Goal: Find contact information: Find contact information

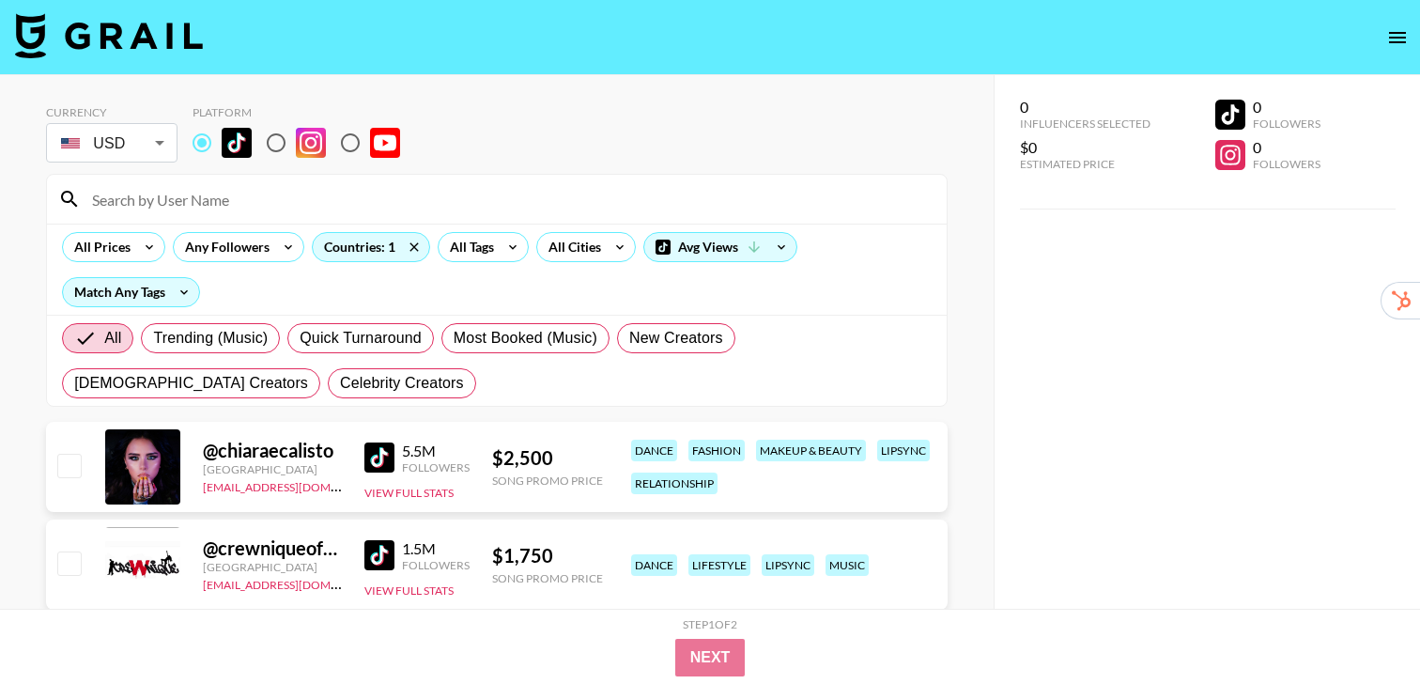
scroll to position [1610, 0]
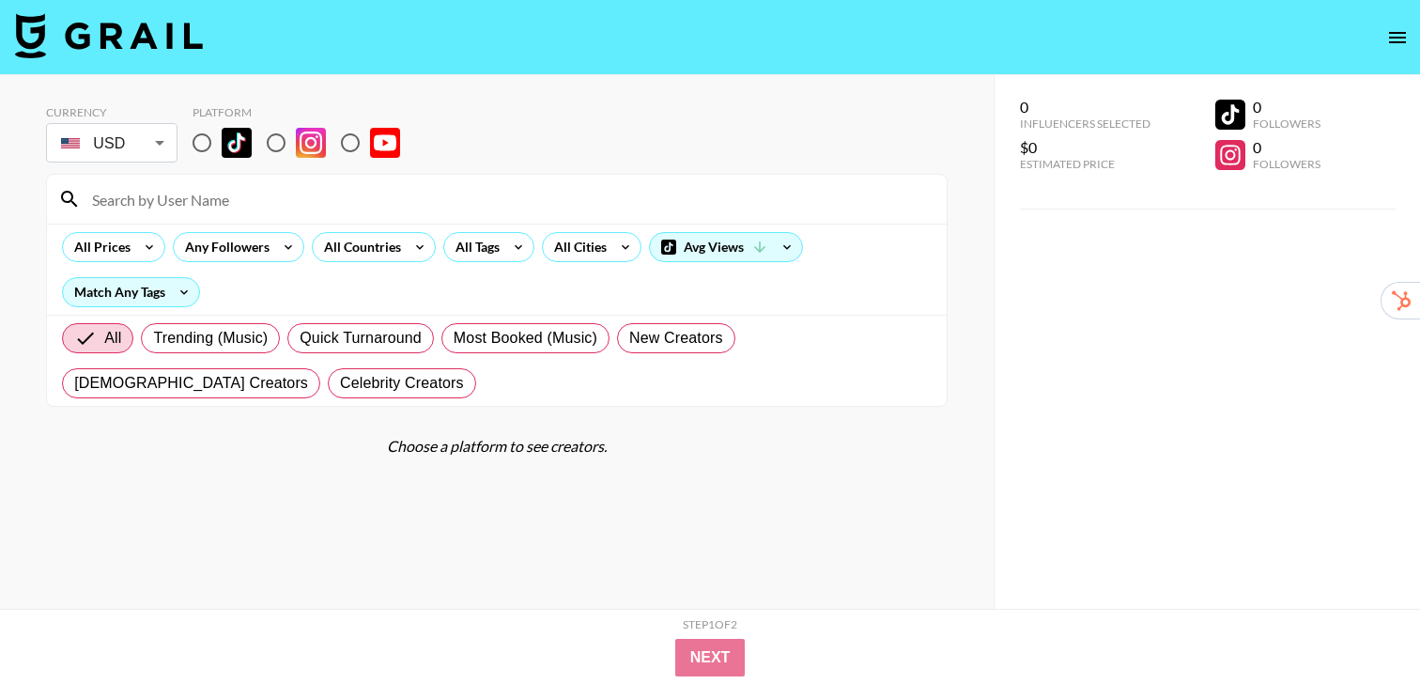
click at [190, 146] on input "radio" at bounding box center [201, 142] width 39 height 39
radio input "true"
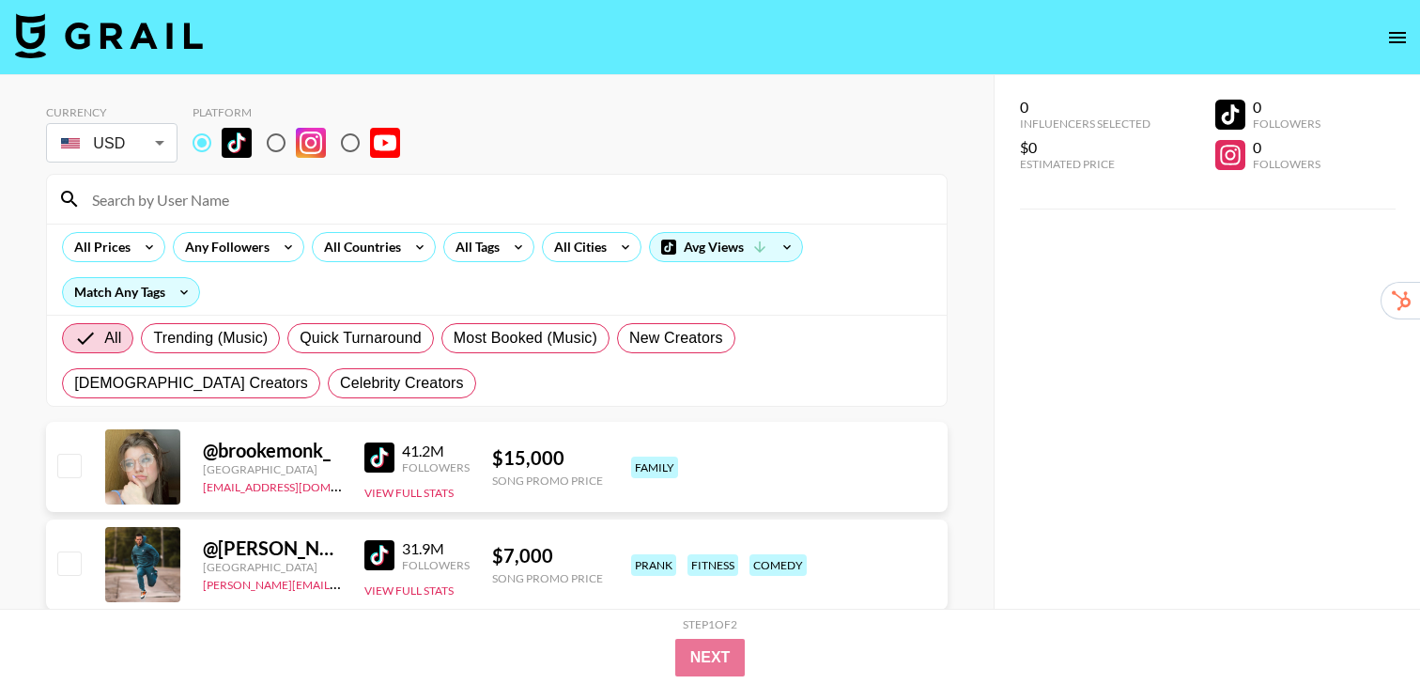
click at [211, 186] on input at bounding box center [508, 199] width 855 height 30
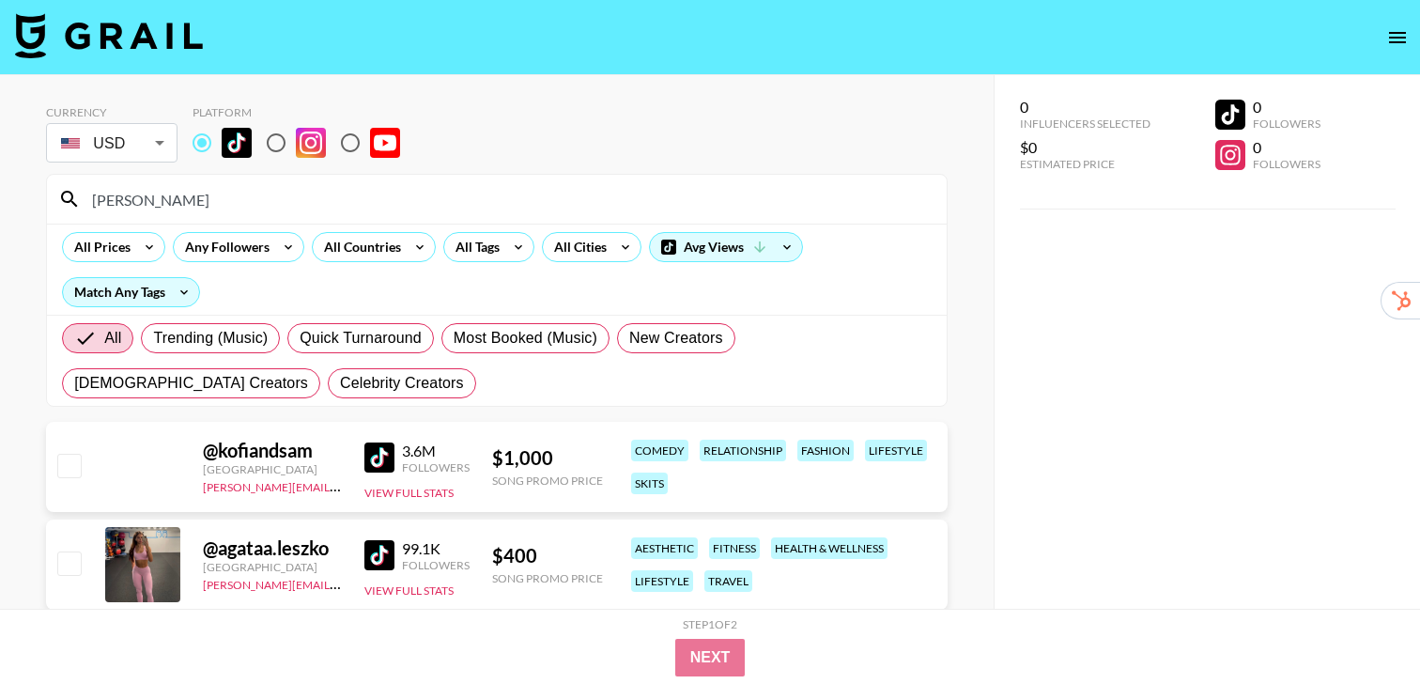
type input "[PERSON_NAME]"
click at [370, 456] on img at bounding box center [379, 457] width 30 height 30
click at [530, 135] on div "Currency USD USD ​ Platform" at bounding box center [497, 135] width 902 height 61
click at [204, 184] on input "kofi" at bounding box center [508, 199] width 855 height 30
click at [151, 191] on input "kofi" at bounding box center [508, 199] width 855 height 30
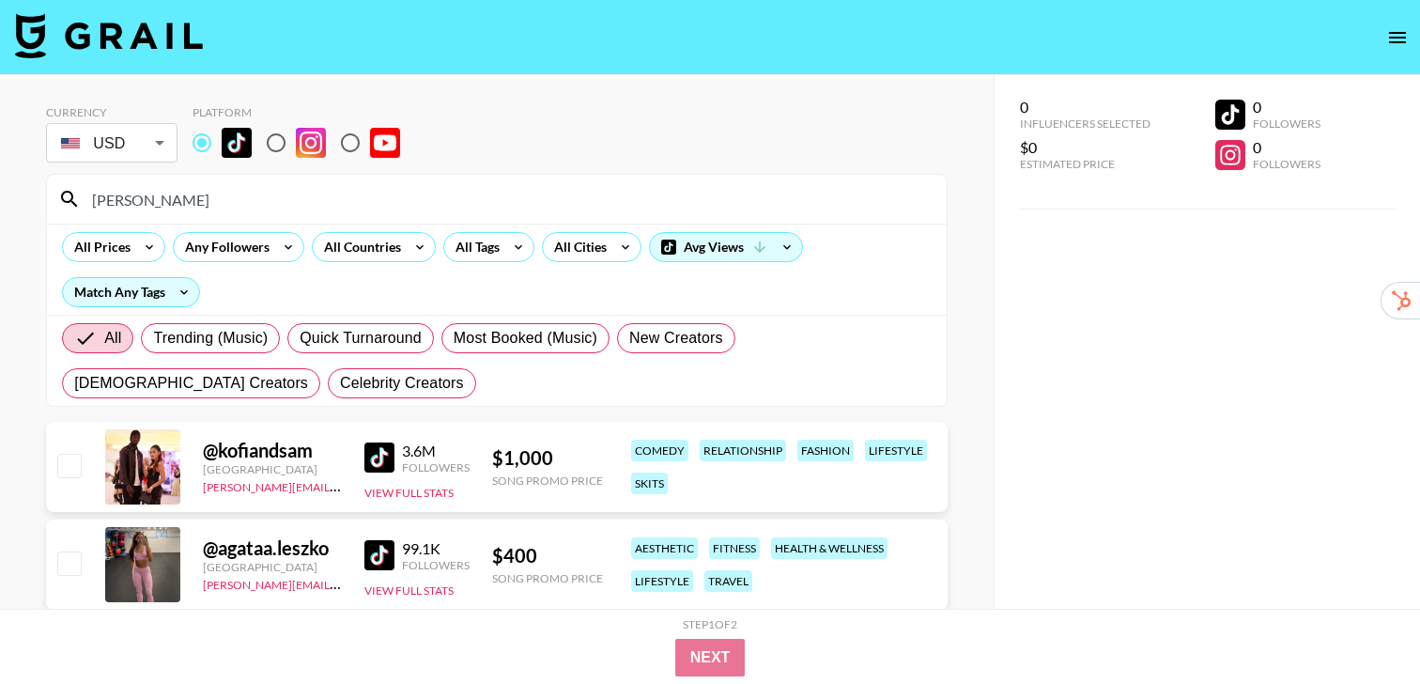
click at [151, 193] on input "kofi" at bounding box center [508, 199] width 855 height 30
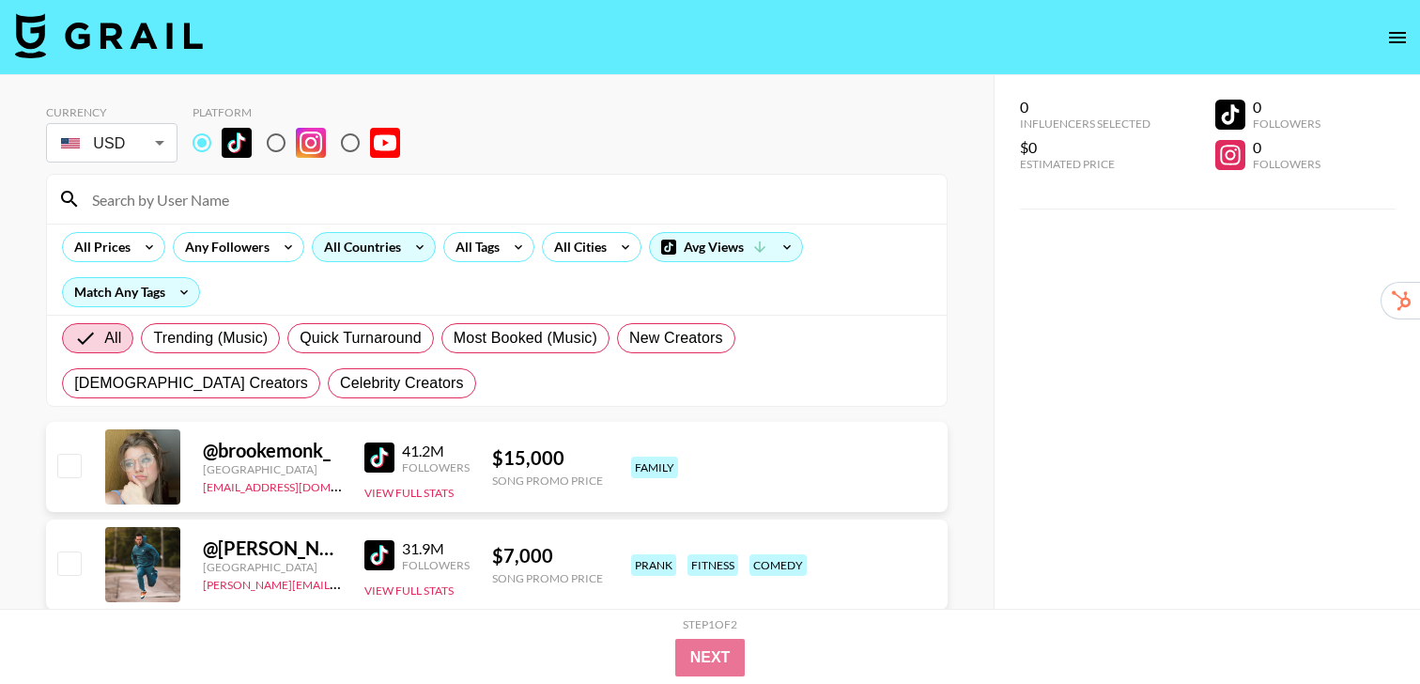
click at [393, 242] on div "All Countries" at bounding box center [359, 247] width 92 height 28
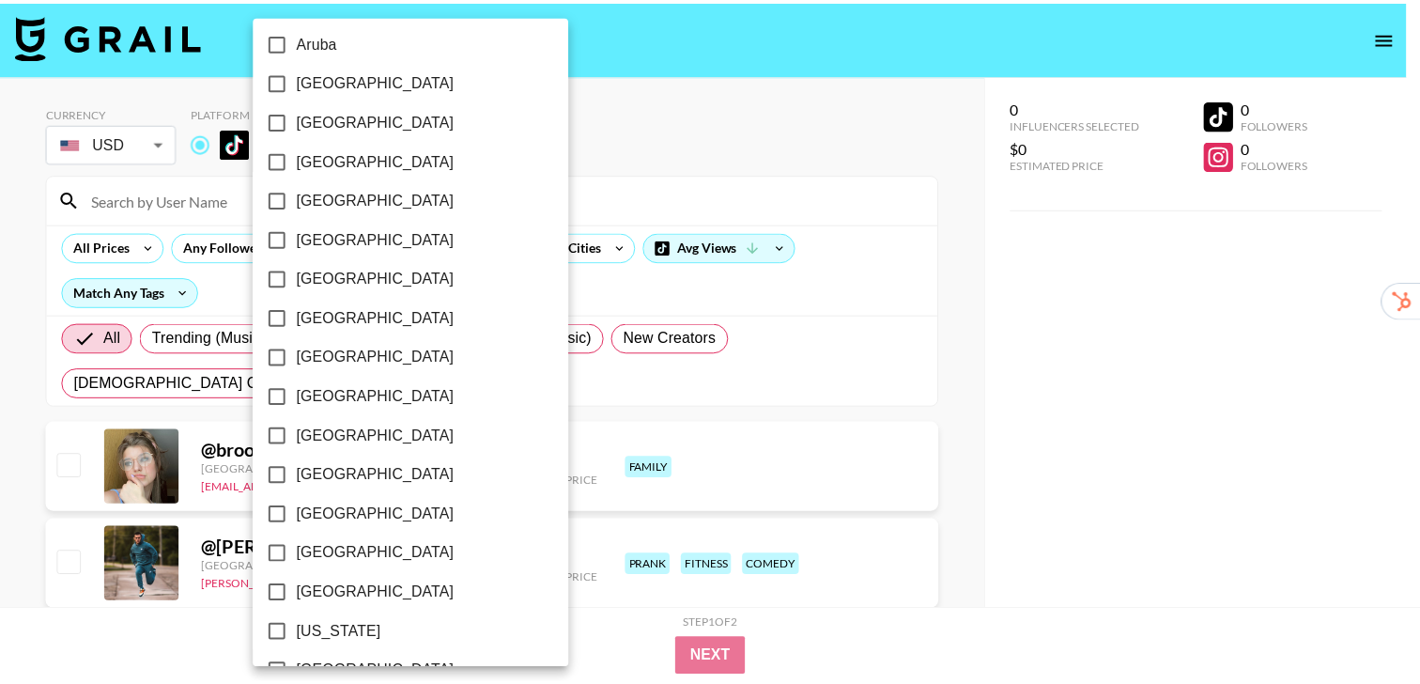
scroll to position [269, 0]
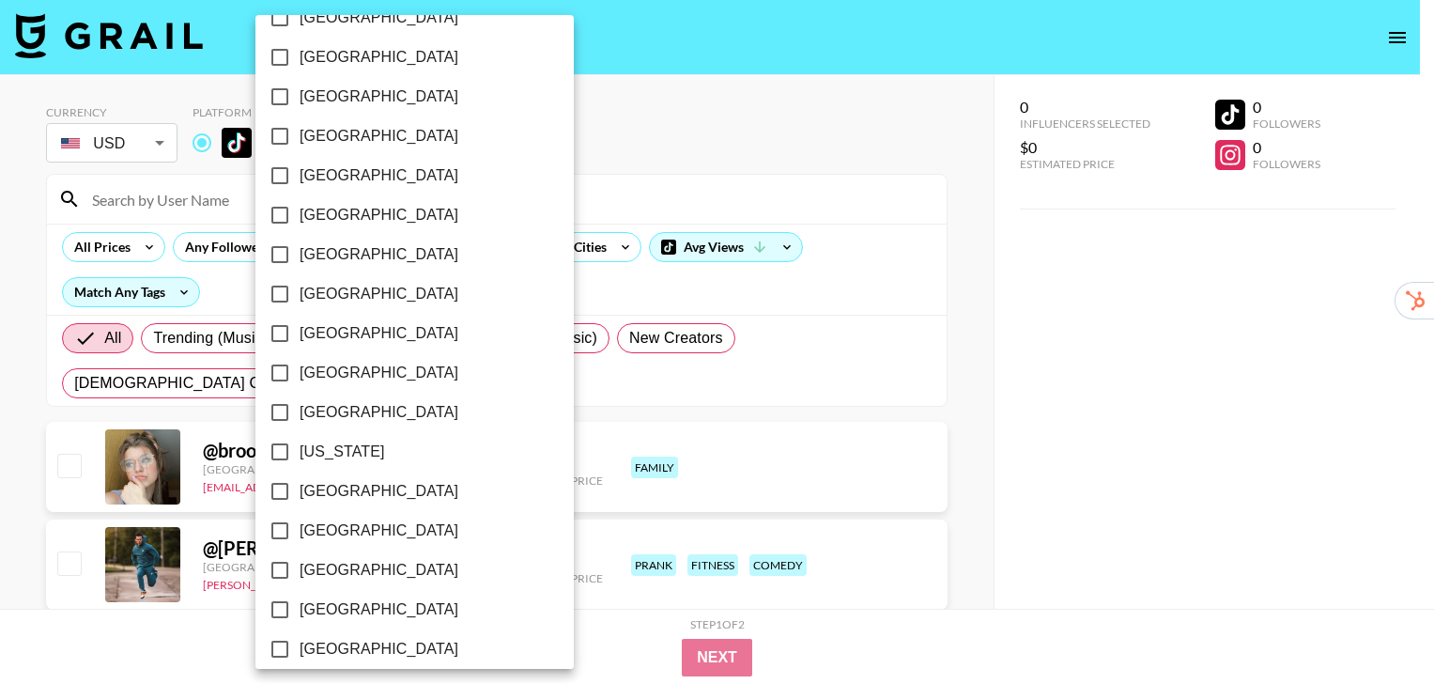
click at [336, 417] on span "France" at bounding box center [379, 412] width 159 height 23
click at [300, 417] on input "France" at bounding box center [279, 412] width 39 height 39
checkbox input "true"
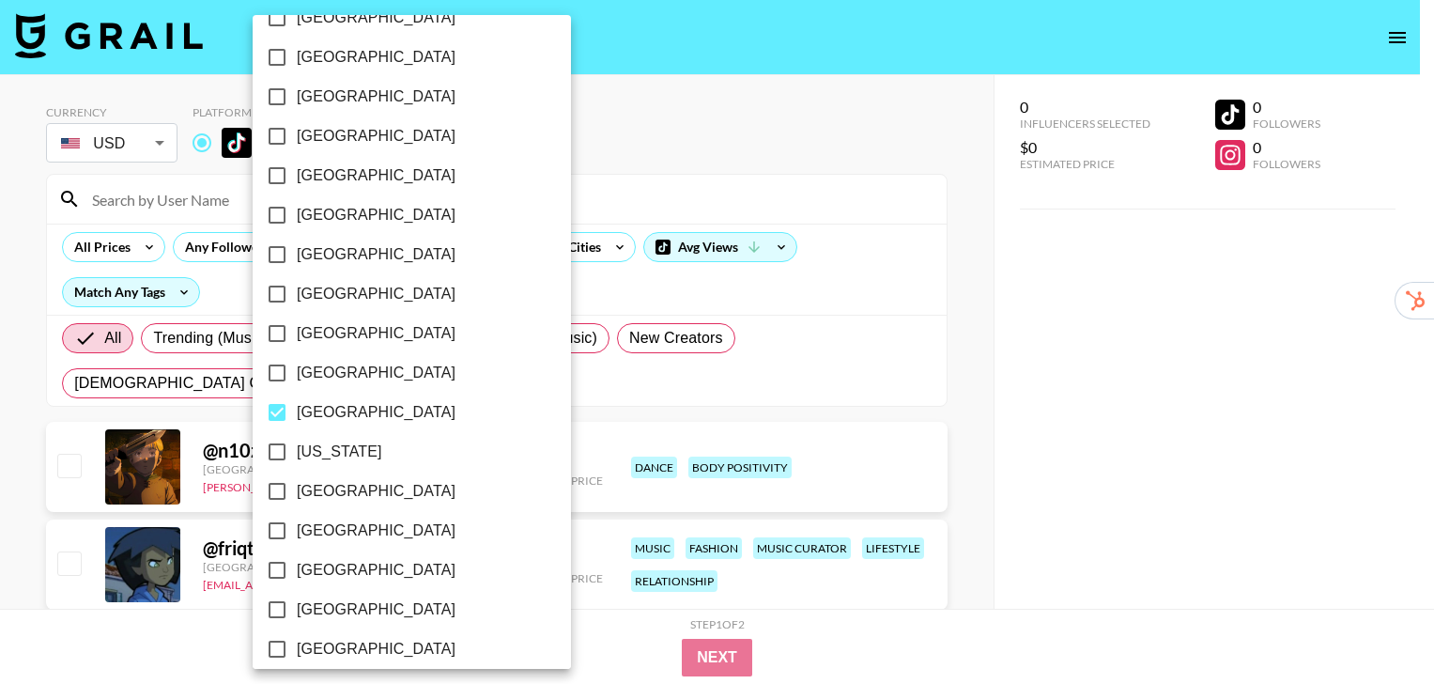
click at [958, 422] on div at bounding box center [717, 342] width 1434 height 684
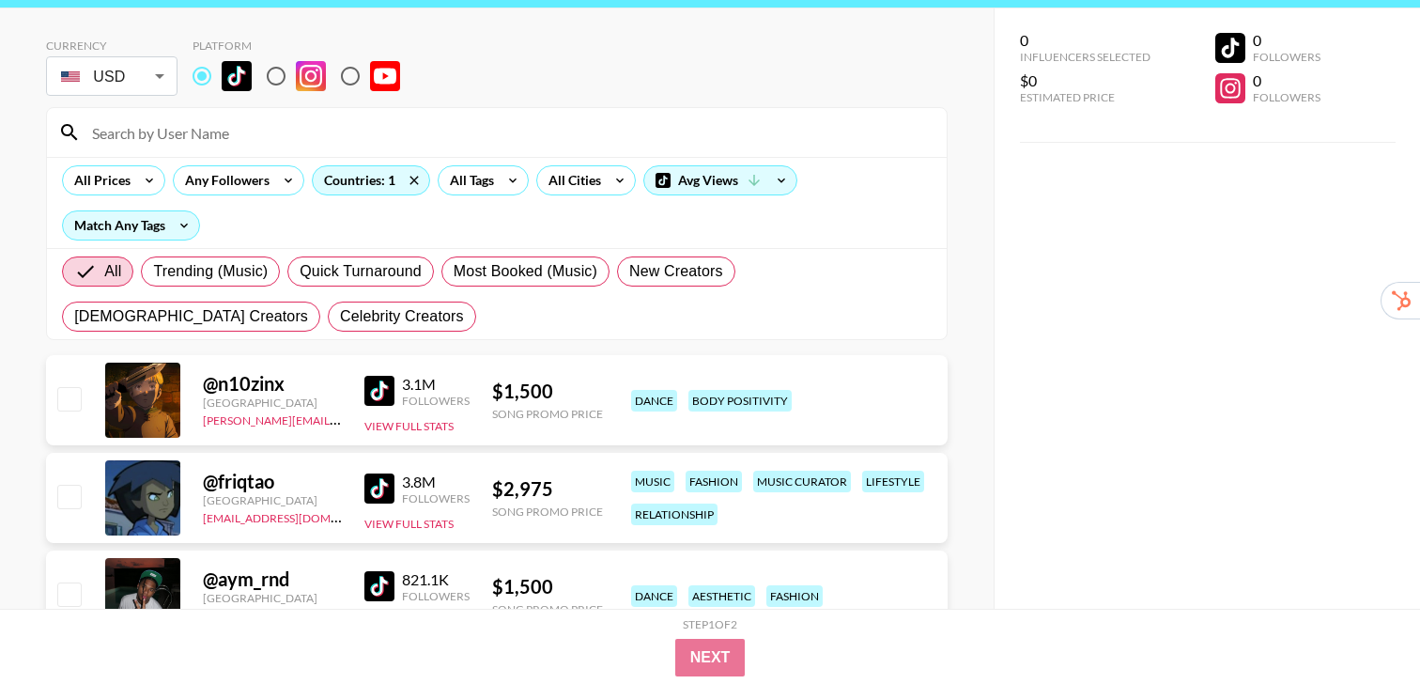
scroll to position [83, 0]
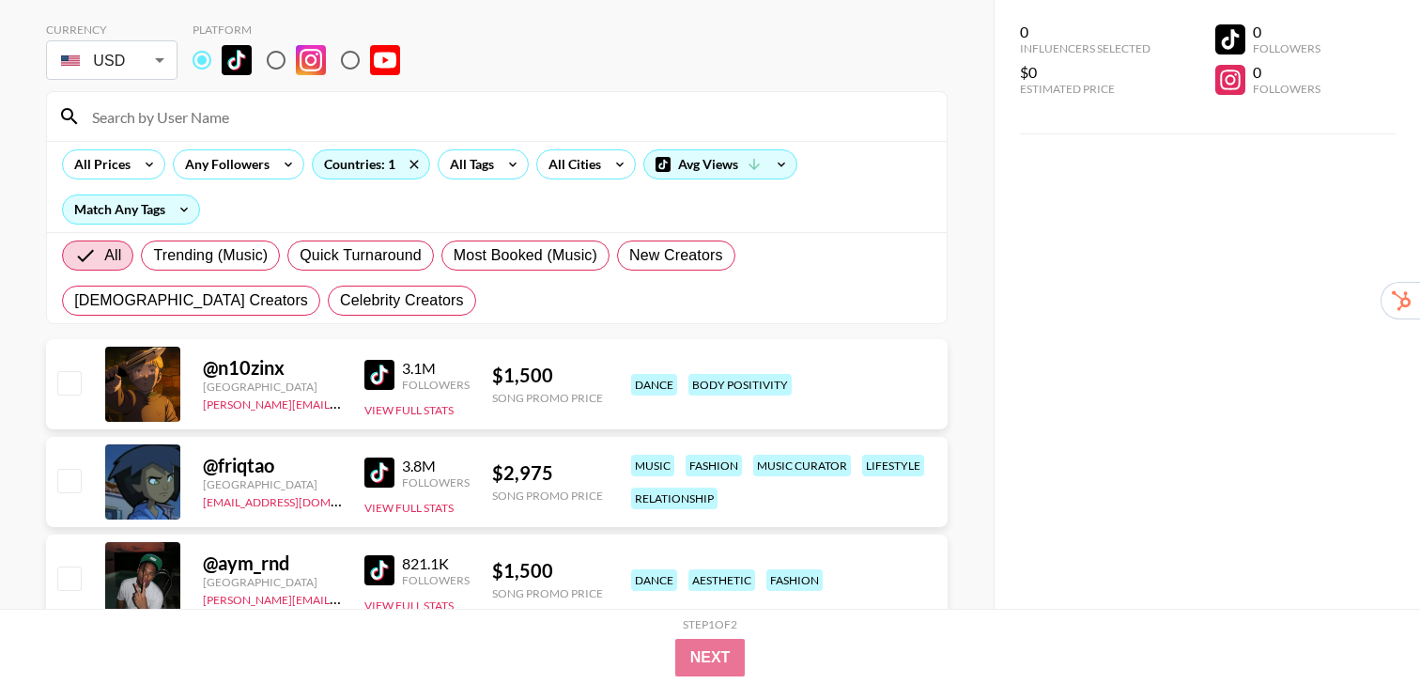
click at [381, 378] on img at bounding box center [379, 375] width 30 height 30
click at [366, 461] on img at bounding box center [379, 472] width 30 height 30
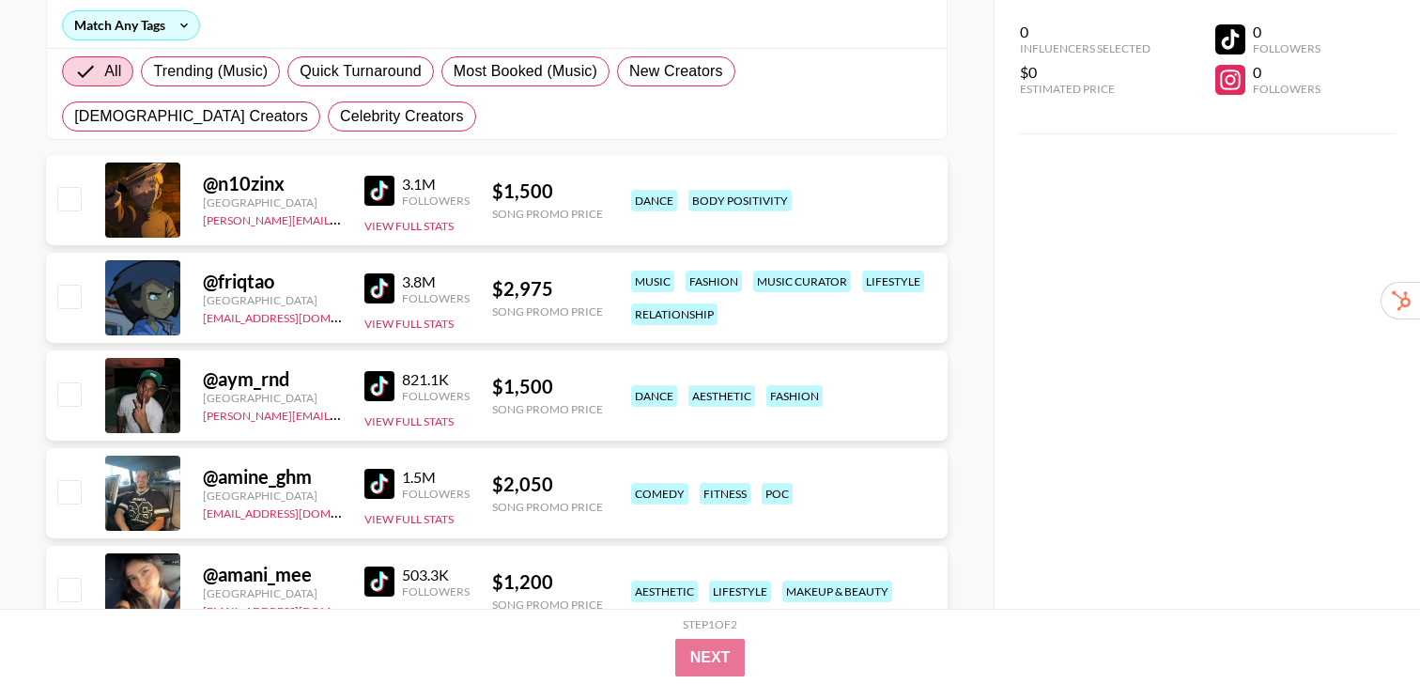
scroll to position [268, 0]
click at [381, 392] on img at bounding box center [379, 385] width 30 height 30
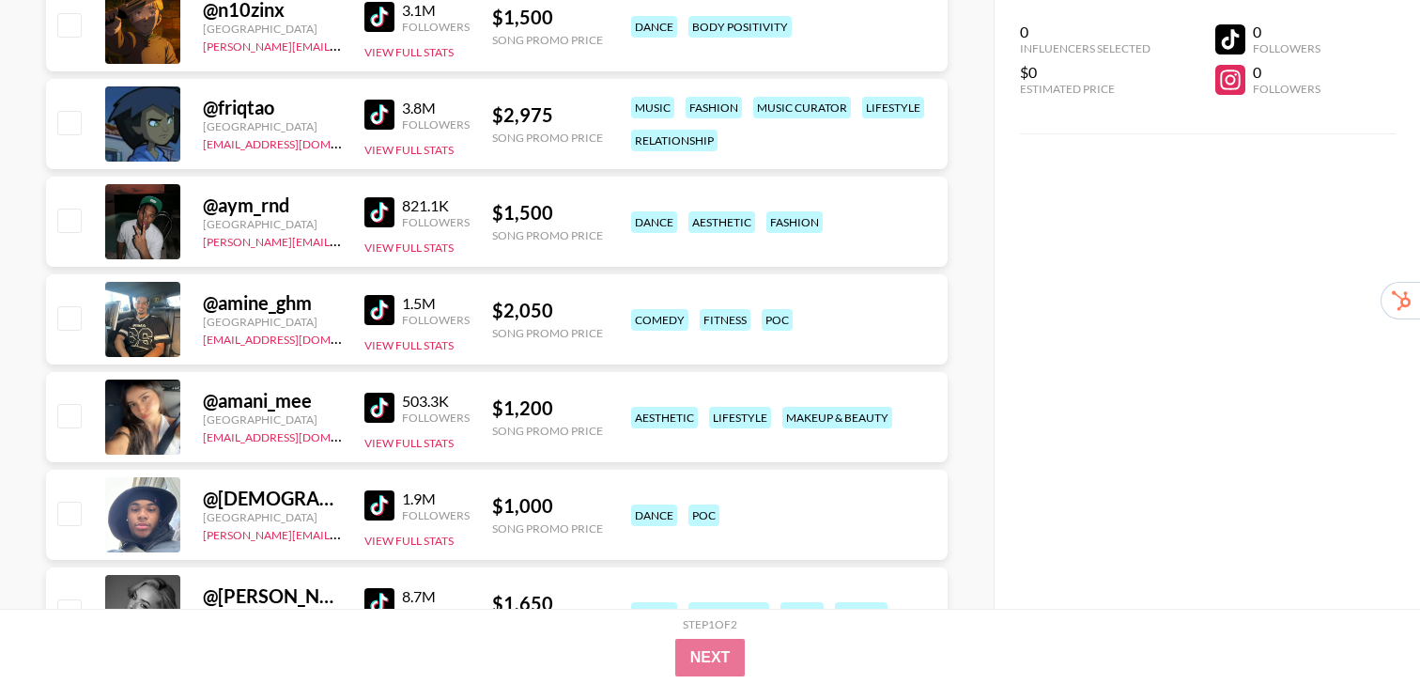
scroll to position [444, 0]
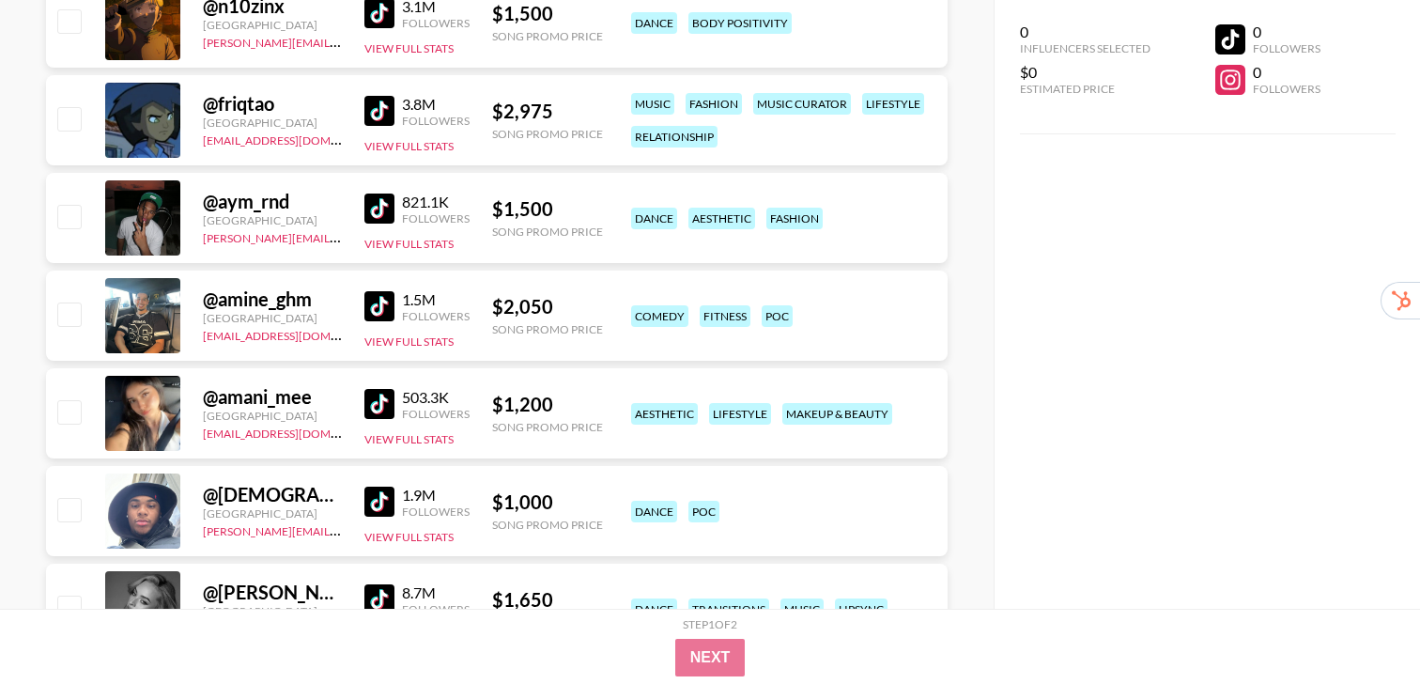
click at [387, 408] on img at bounding box center [379, 404] width 30 height 30
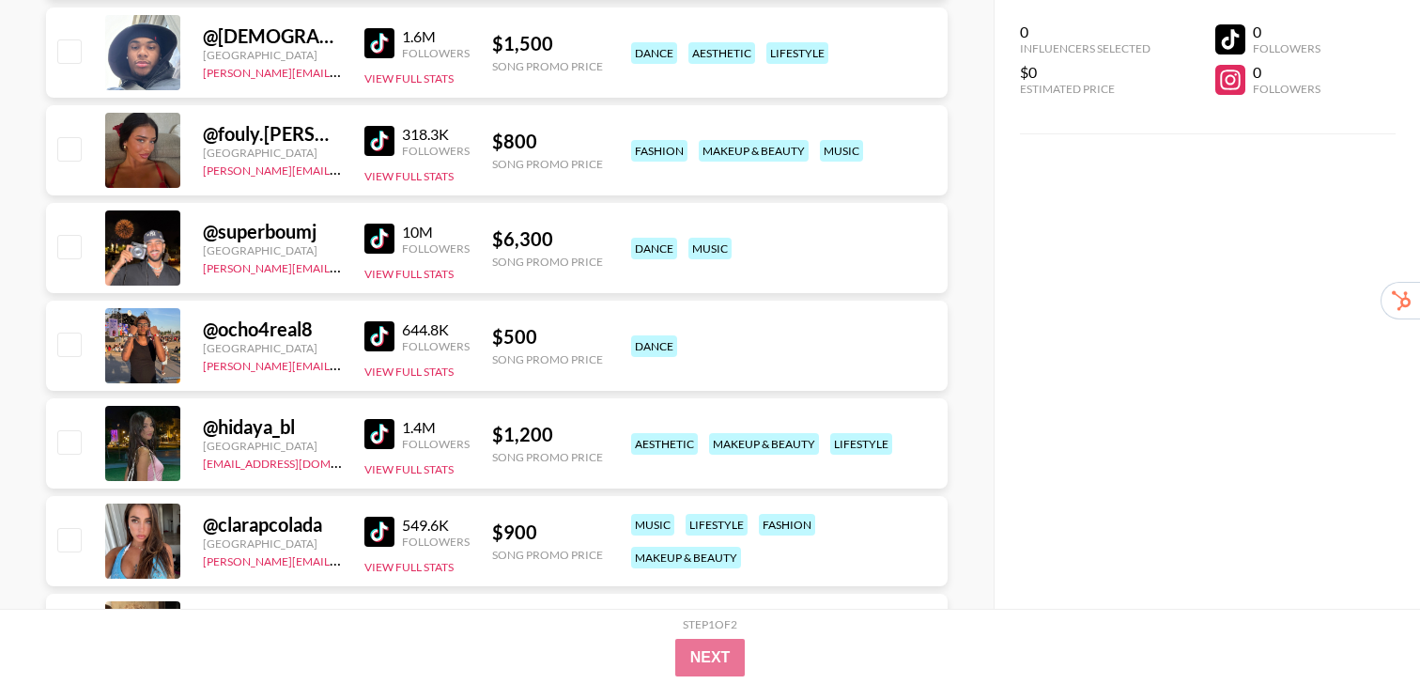
scroll to position [1295, 0]
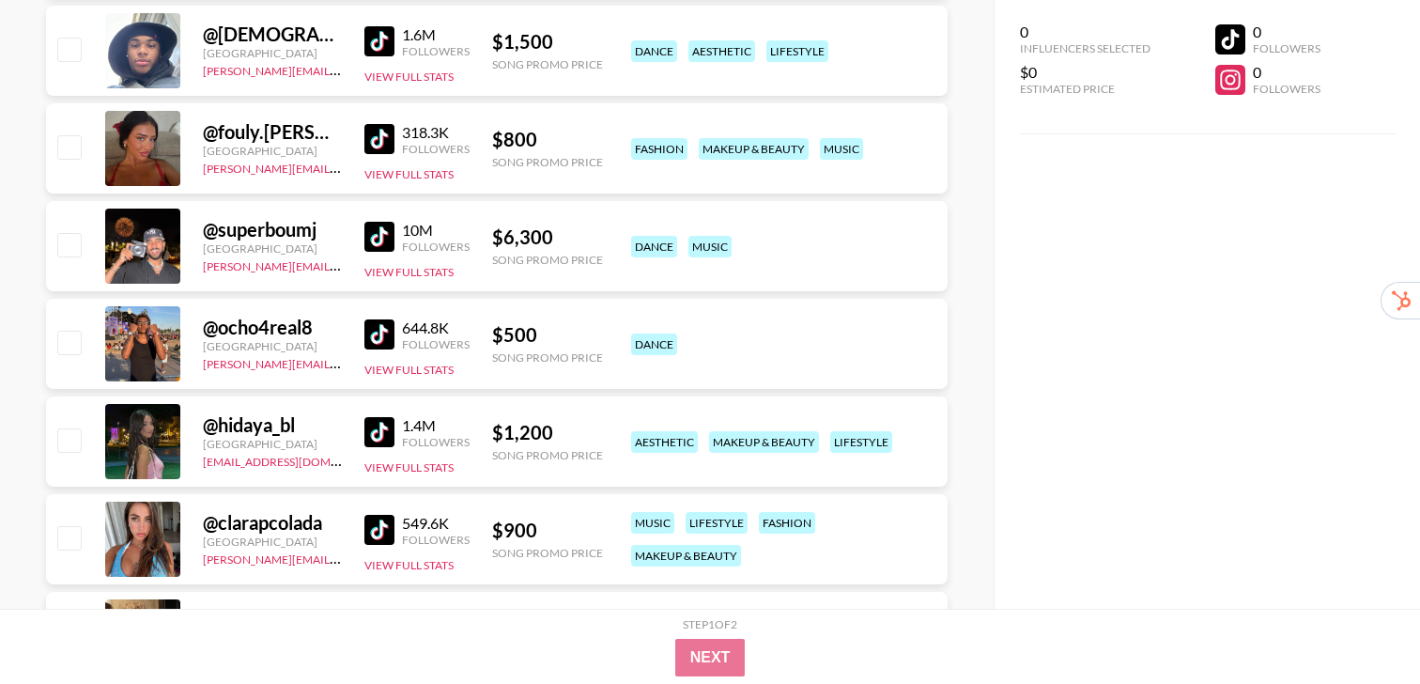
click at [372, 319] on img at bounding box center [379, 334] width 30 height 30
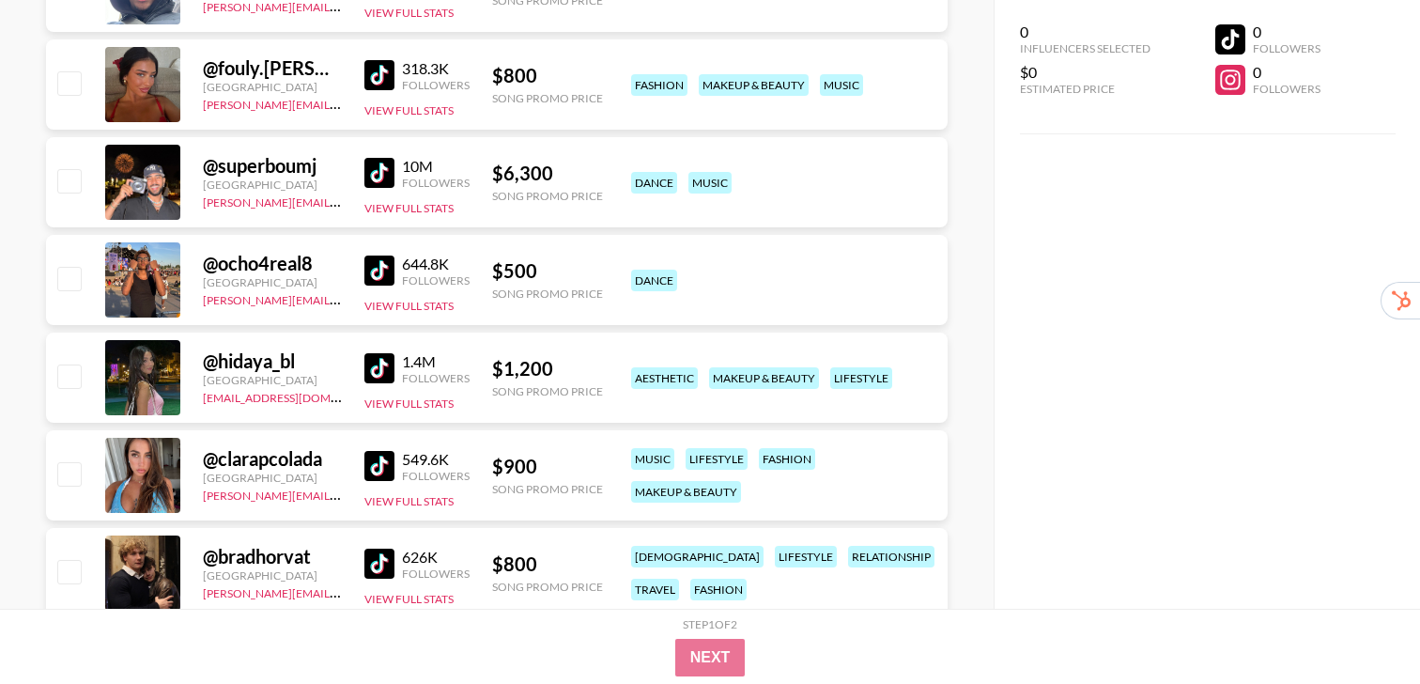
scroll to position [1404, 0]
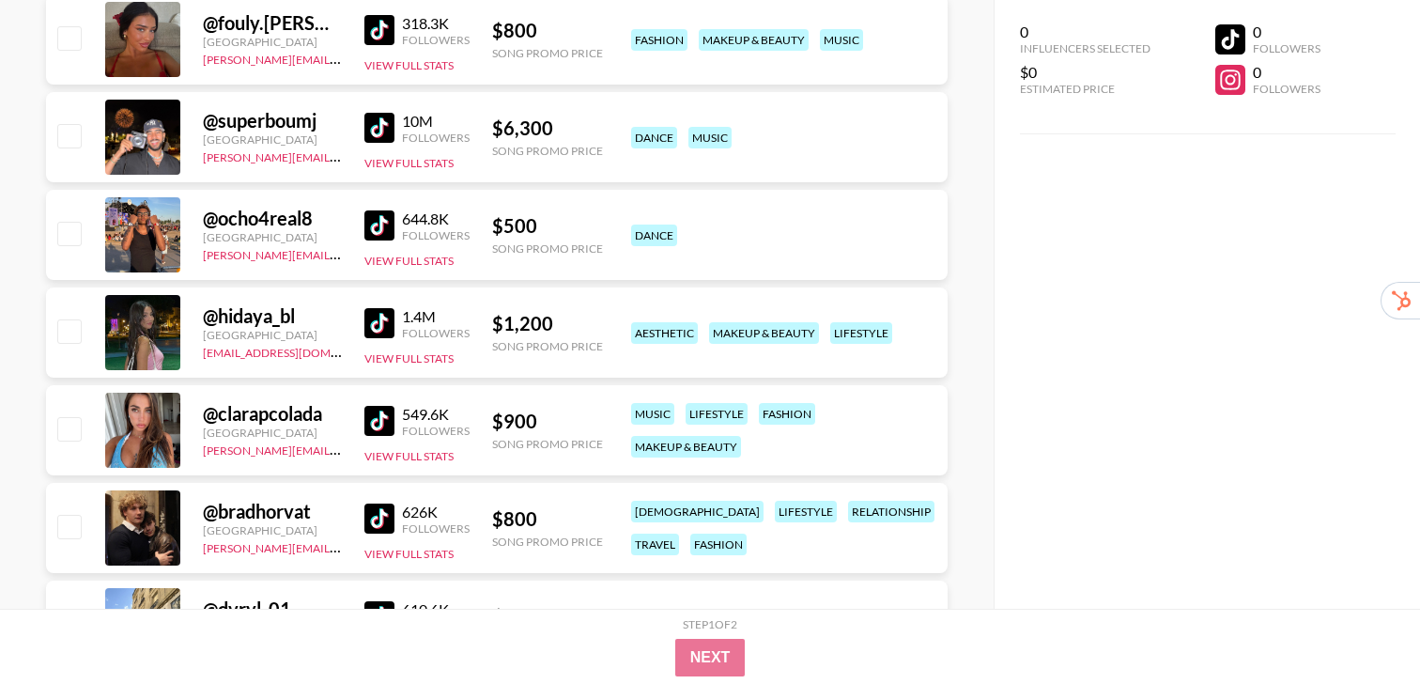
click at [379, 440] on div "549.6K Followers View Full Stats" at bounding box center [416, 430] width 105 height 67
click at [378, 414] on img at bounding box center [379, 421] width 30 height 30
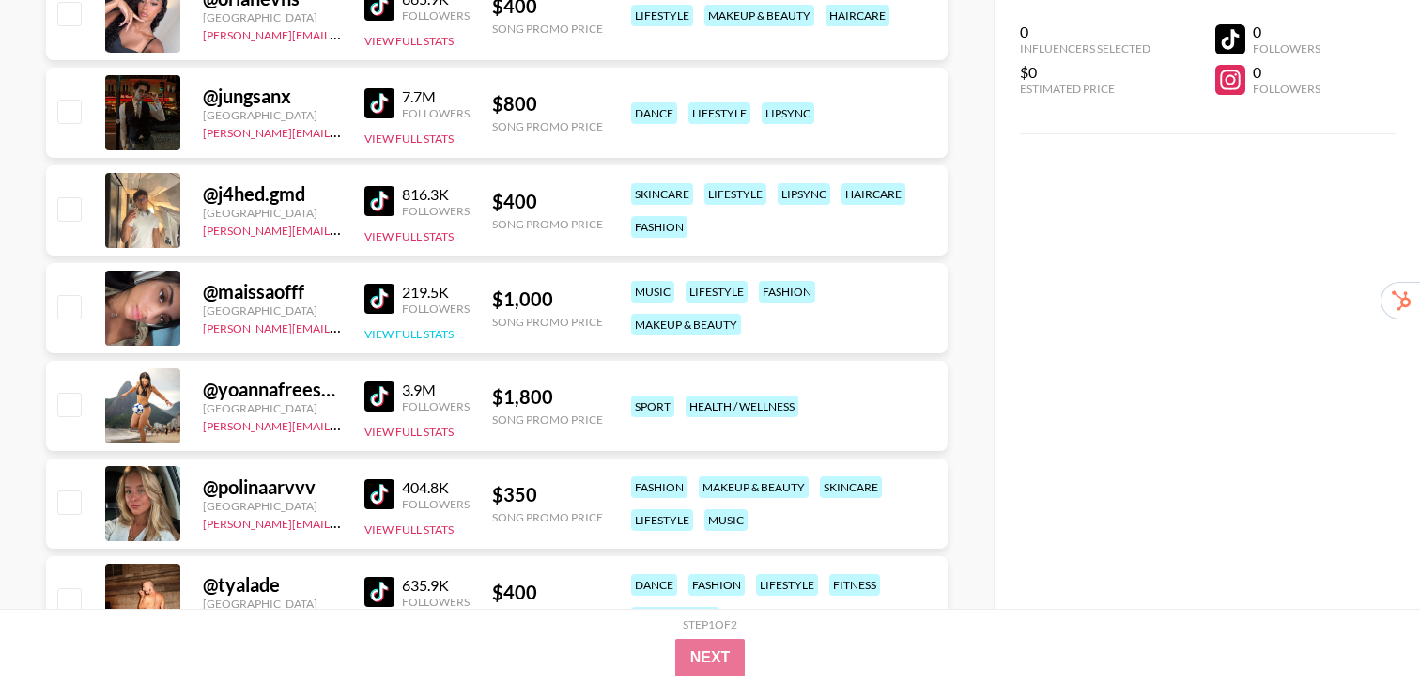
scroll to position [2134, 0]
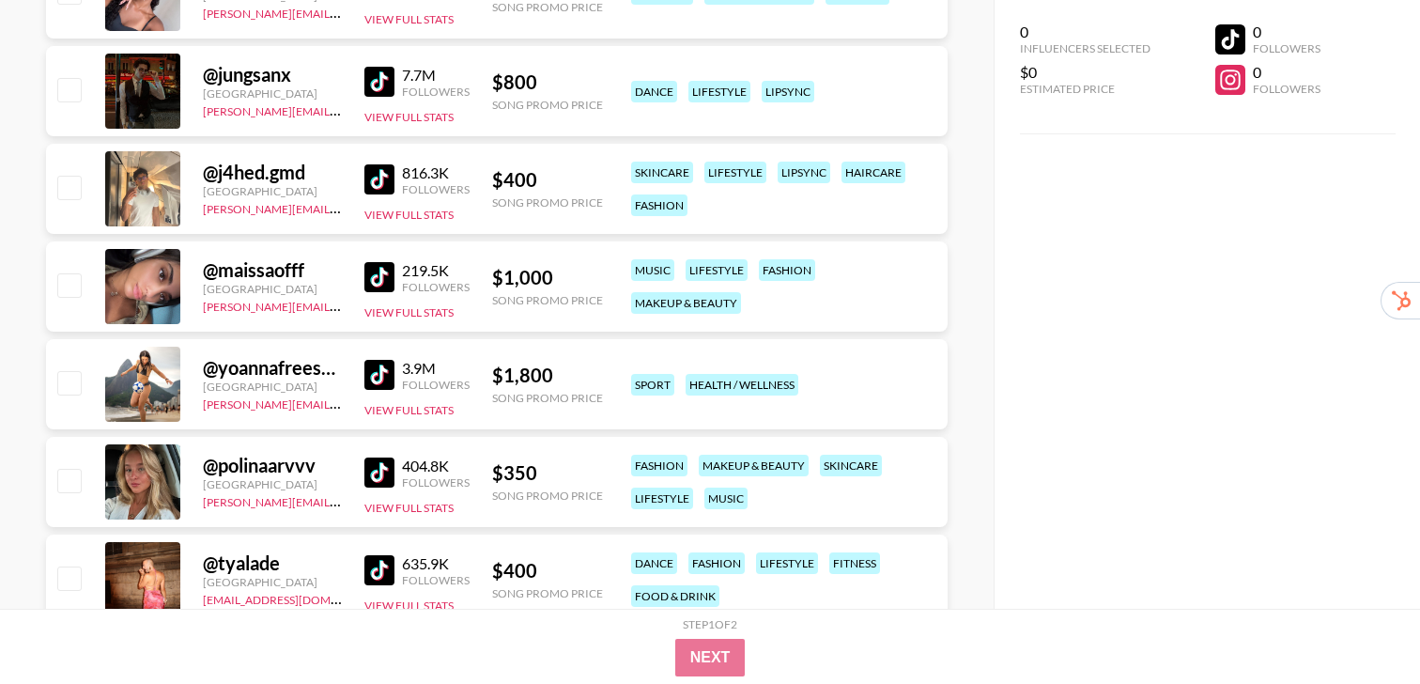
click at [382, 379] on img at bounding box center [379, 375] width 30 height 30
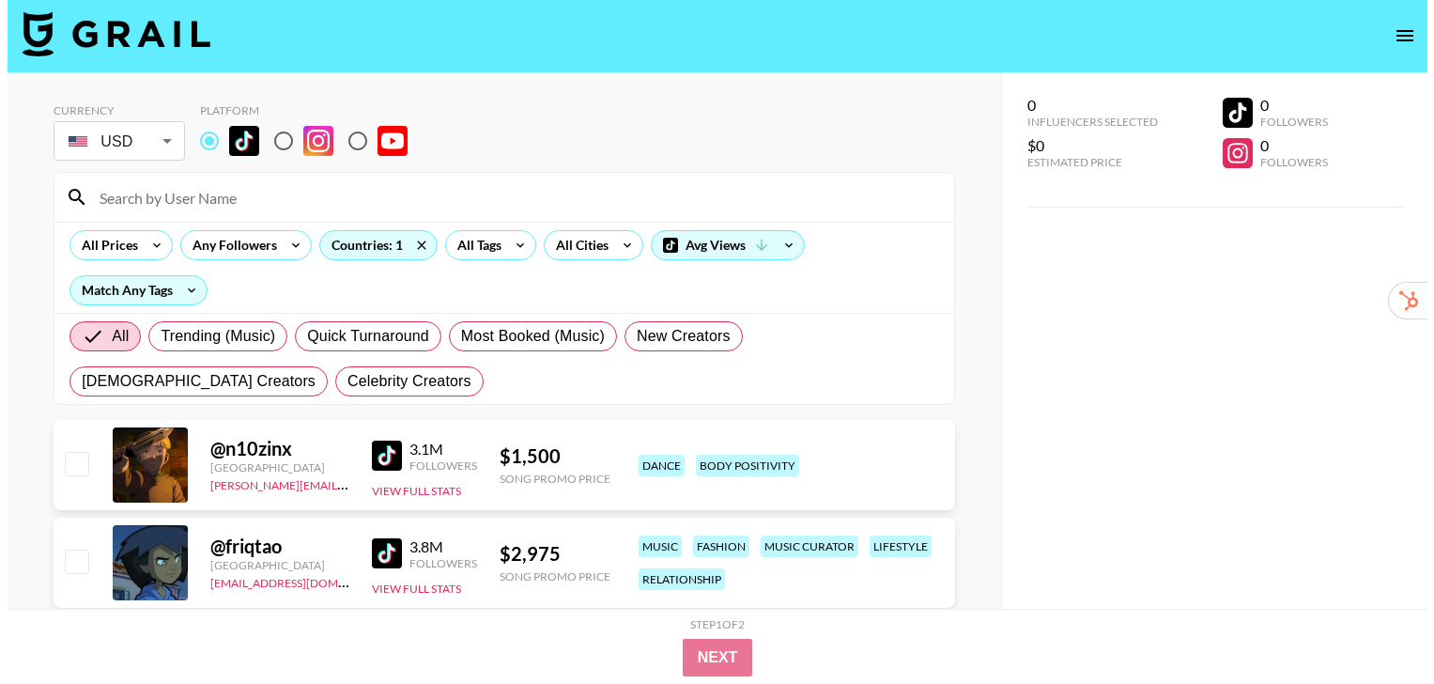
scroll to position [0, 0]
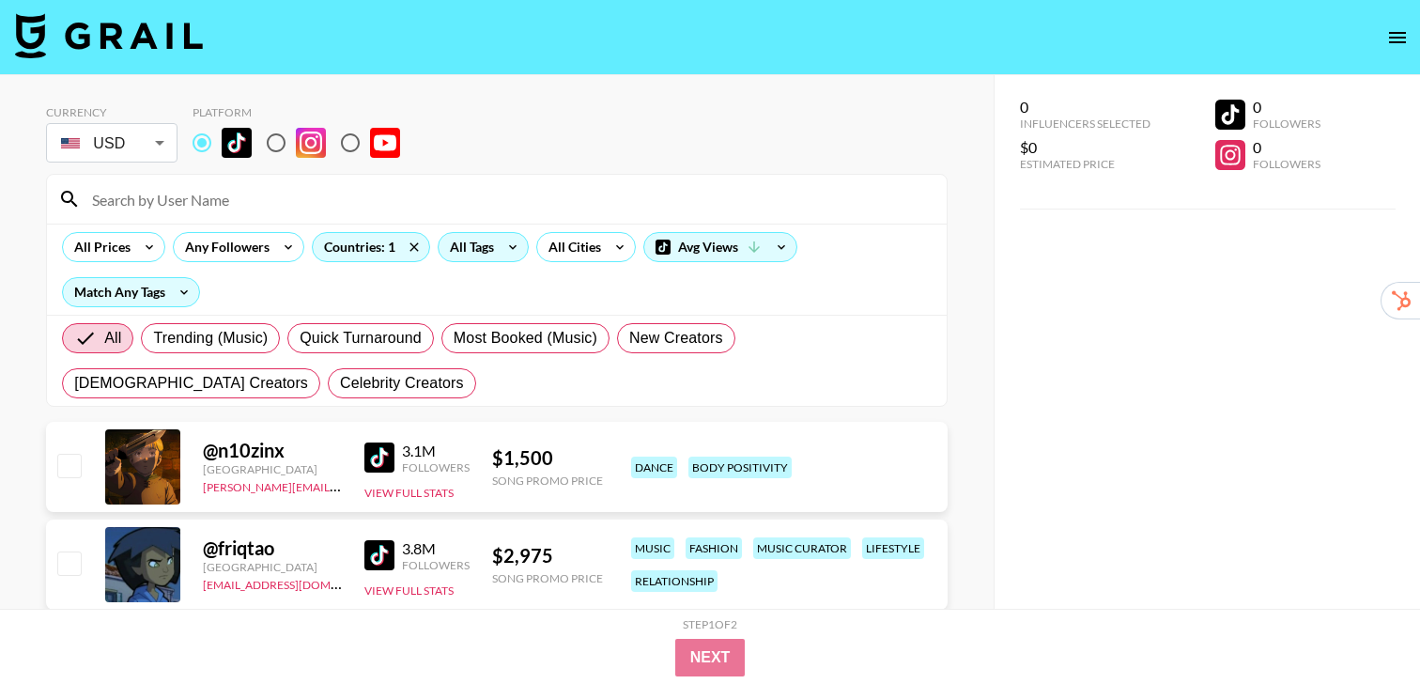
click at [471, 239] on div "All Tags" at bounding box center [468, 247] width 59 height 28
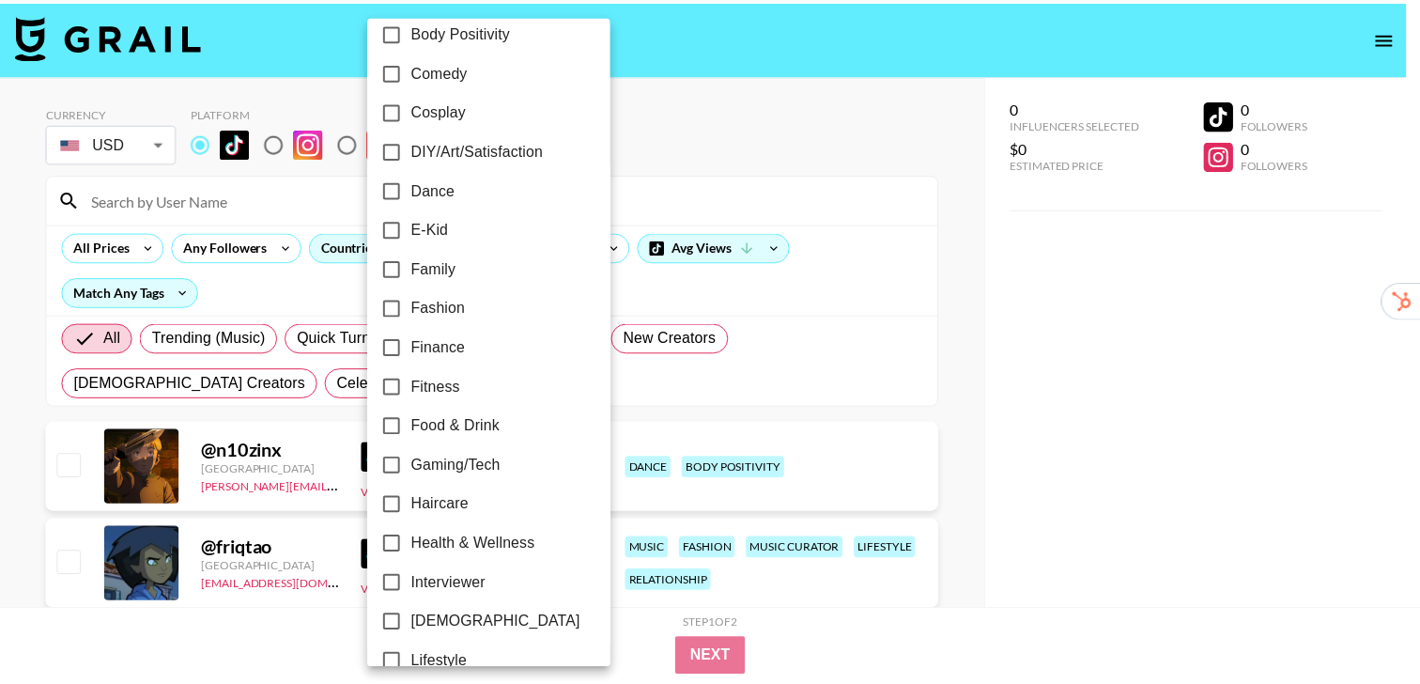
scroll to position [336, 0]
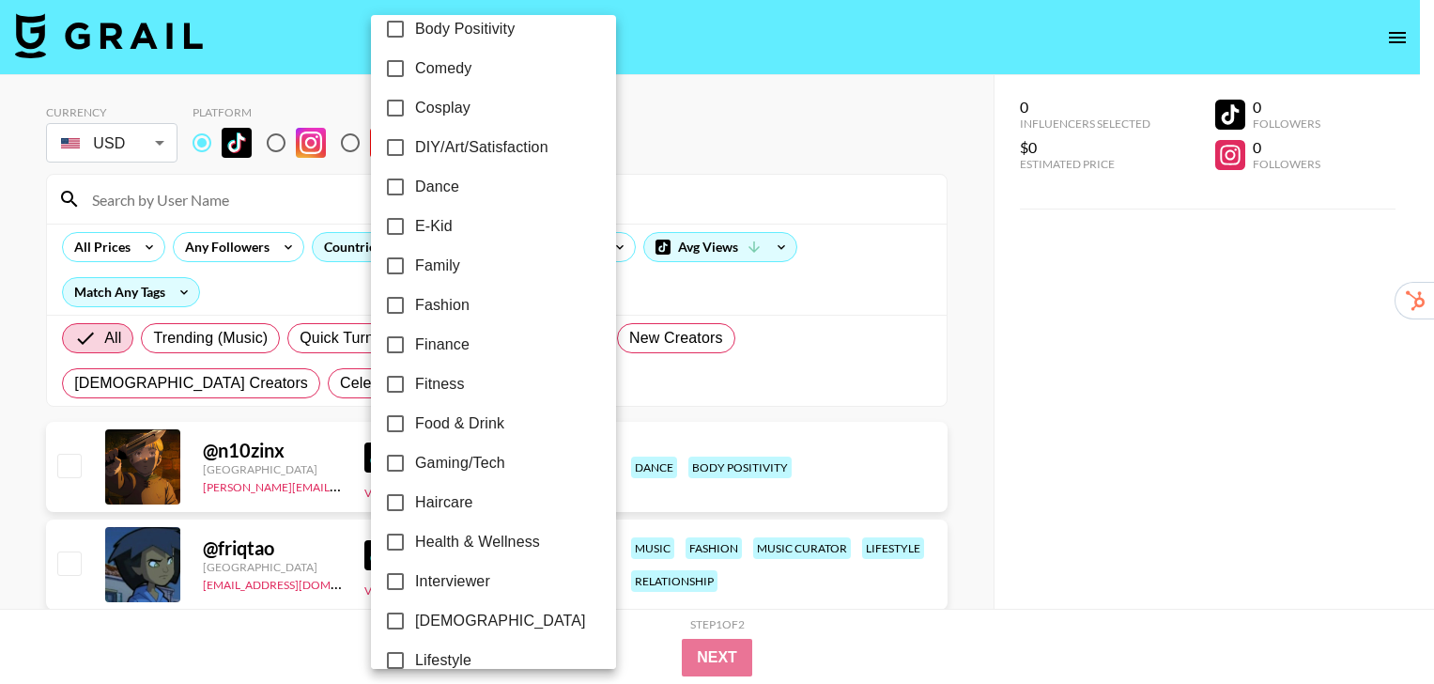
click at [483, 386] on label "Fitness" at bounding box center [481, 383] width 210 height 39
click at [415, 386] on input "Fitness" at bounding box center [395, 383] width 39 height 39
checkbox input "true"
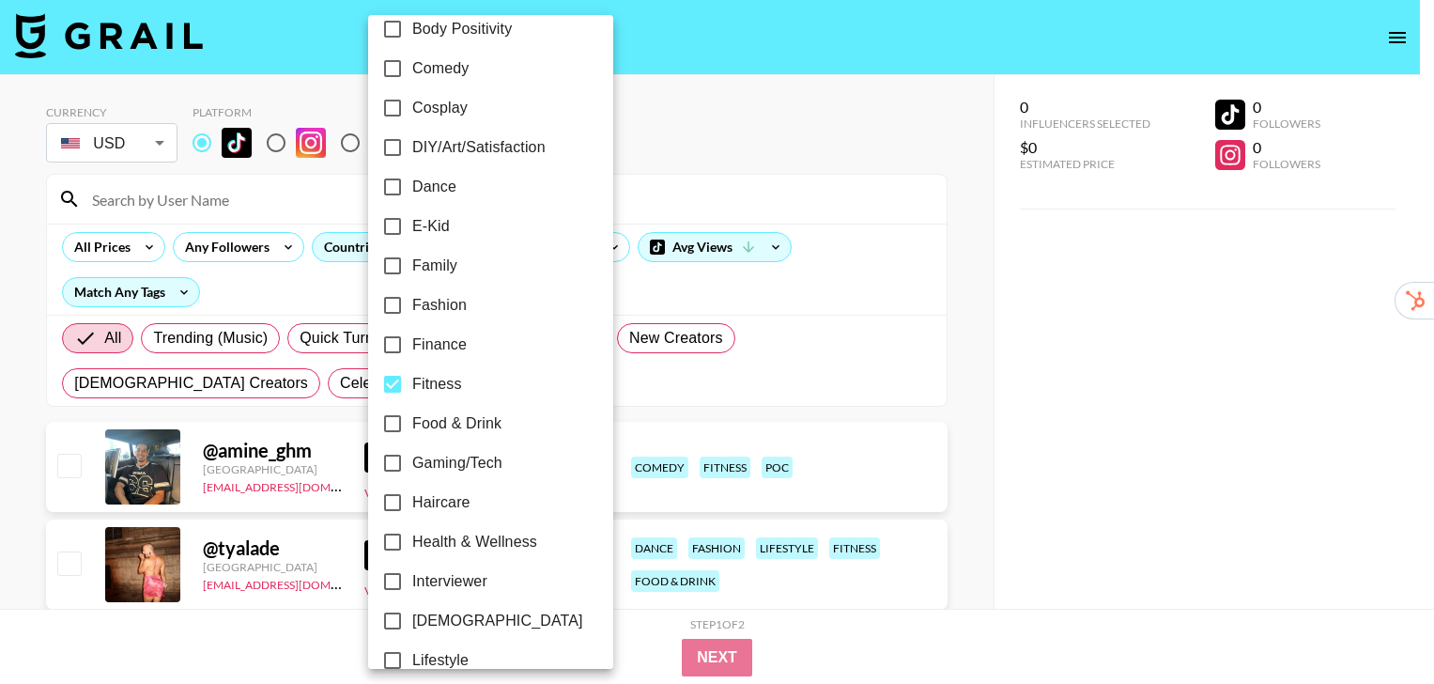
click at [930, 394] on div at bounding box center [717, 342] width 1434 height 684
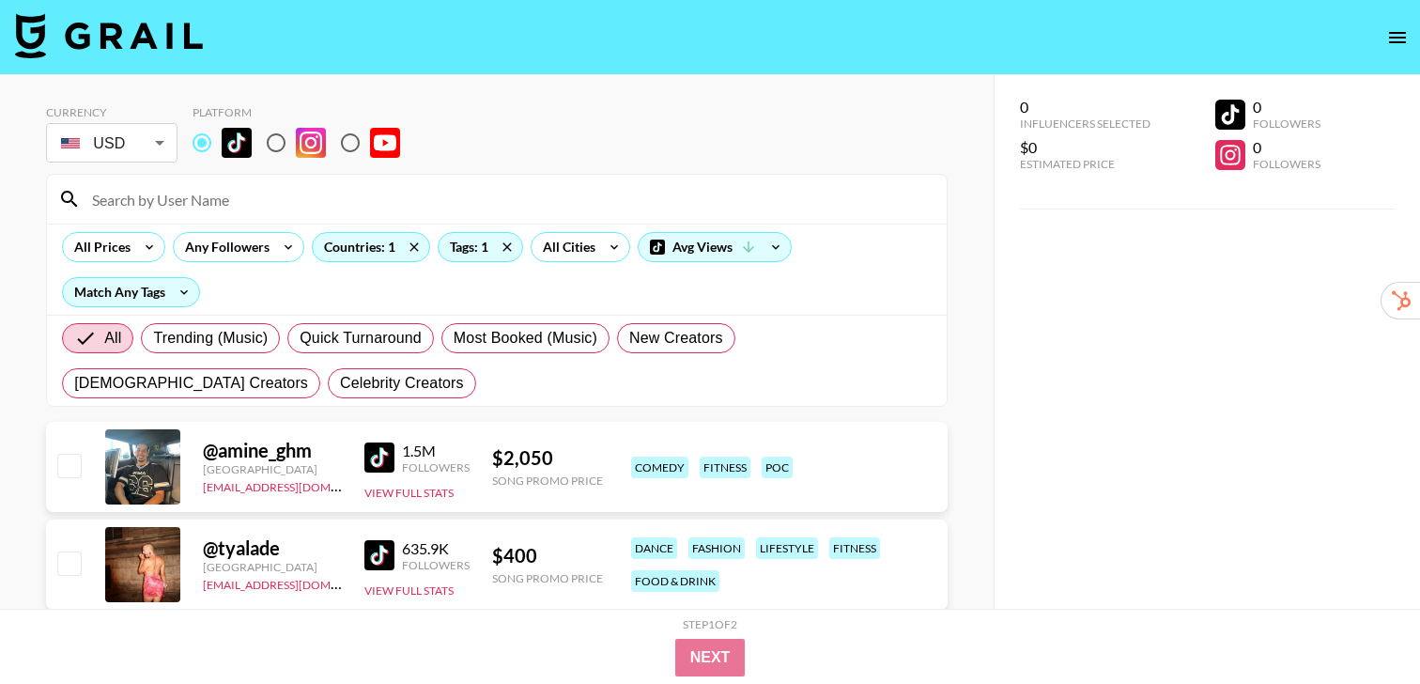
click at [375, 447] on img at bounding box center [379, 457] width 30 height 30
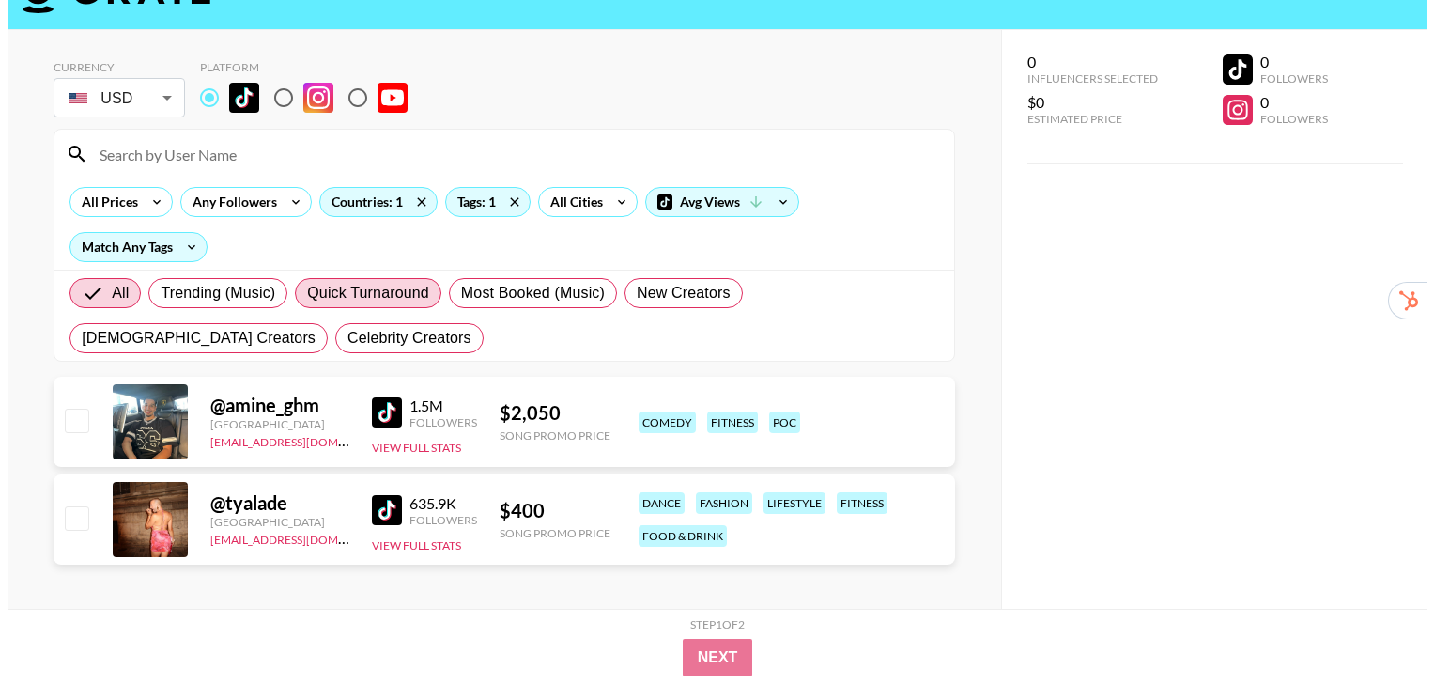
scroll to position [75, 0]
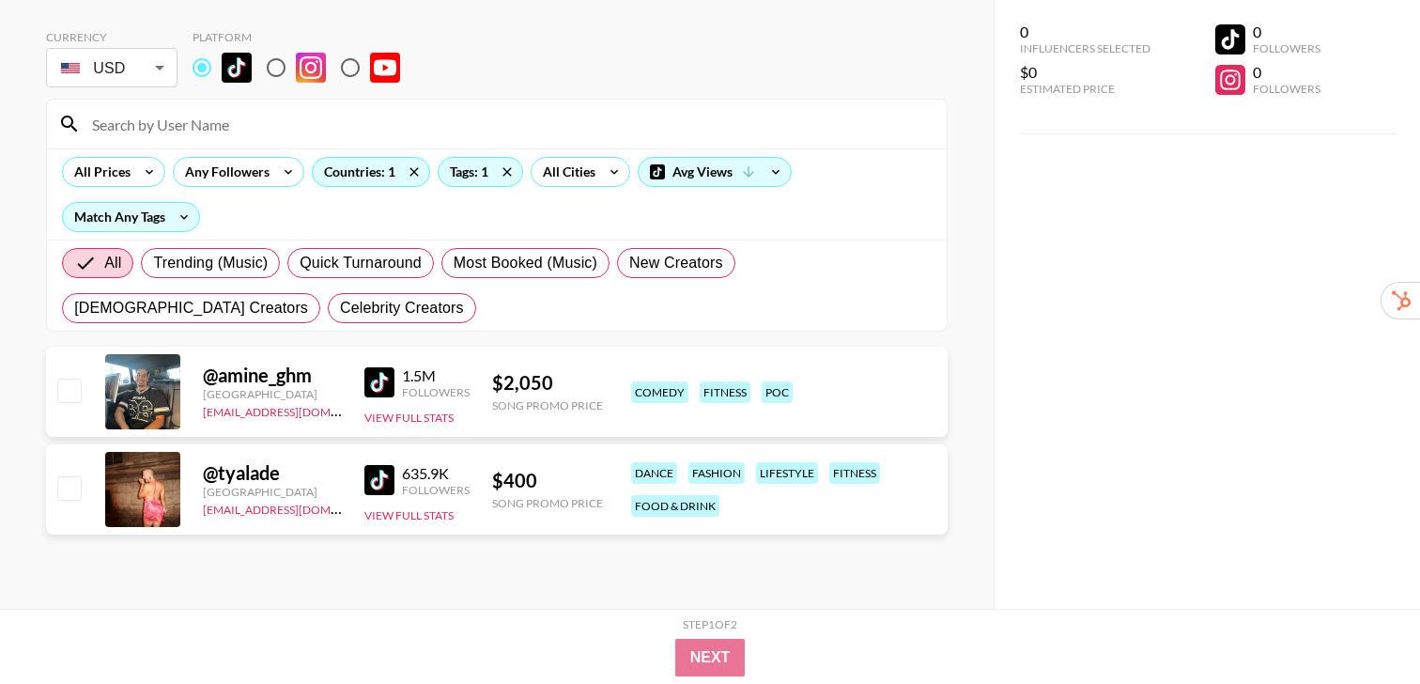
click at [372, 480] on img at bounding box center [379, 480] width 30 height 30
click at [386, 175] on div "Countries: 1" at bounding box center [371, 172] width 116 height 28
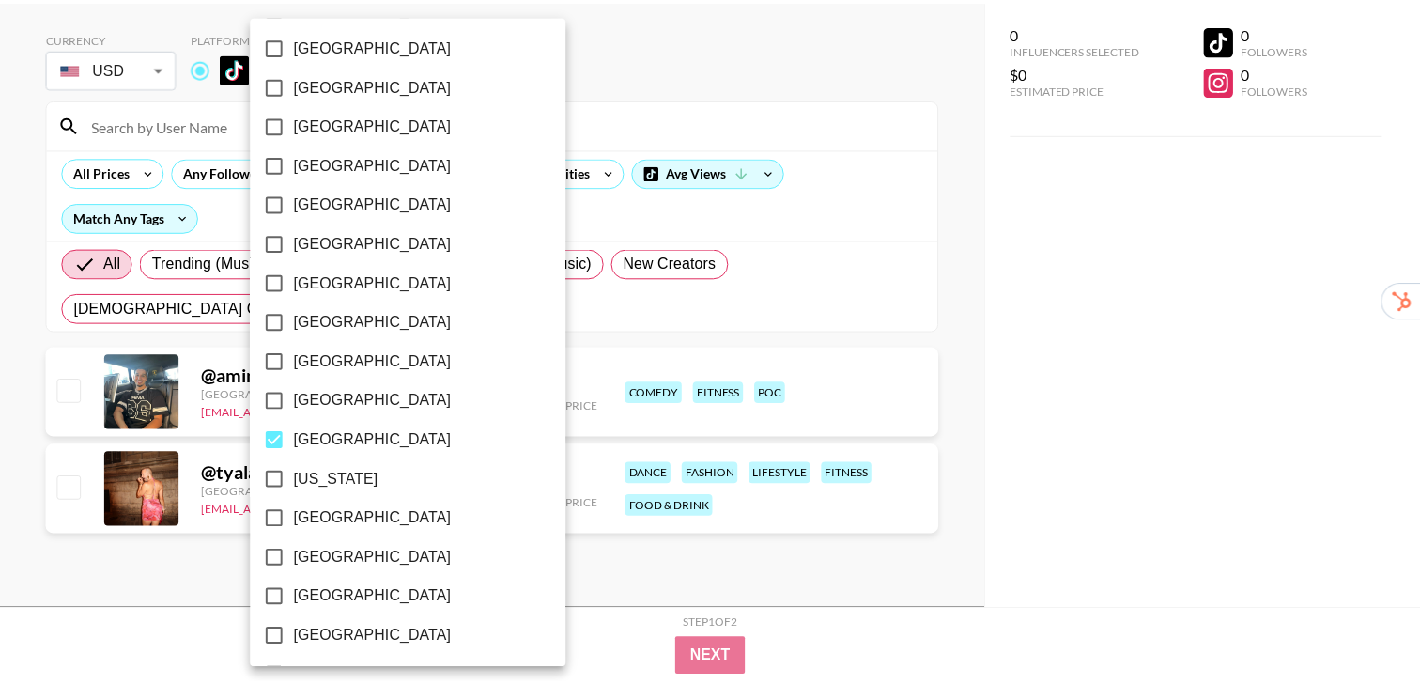
scroll to position [252, 0]
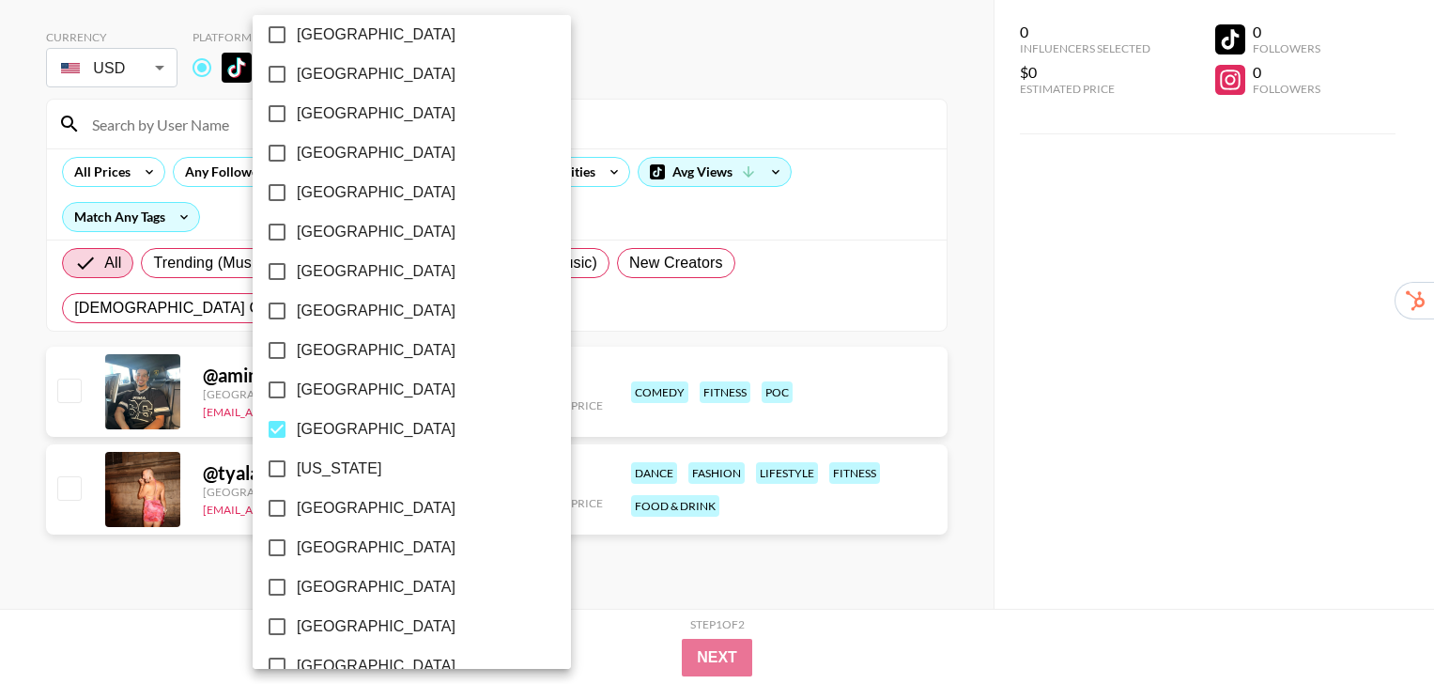
click at [332, 441] on label "France" at bounding box center [399, 428] width 284 height 39
click at [297, 441] on input "France" at bounding box center [276, 428] width 39 height 39
checkbox input "false"
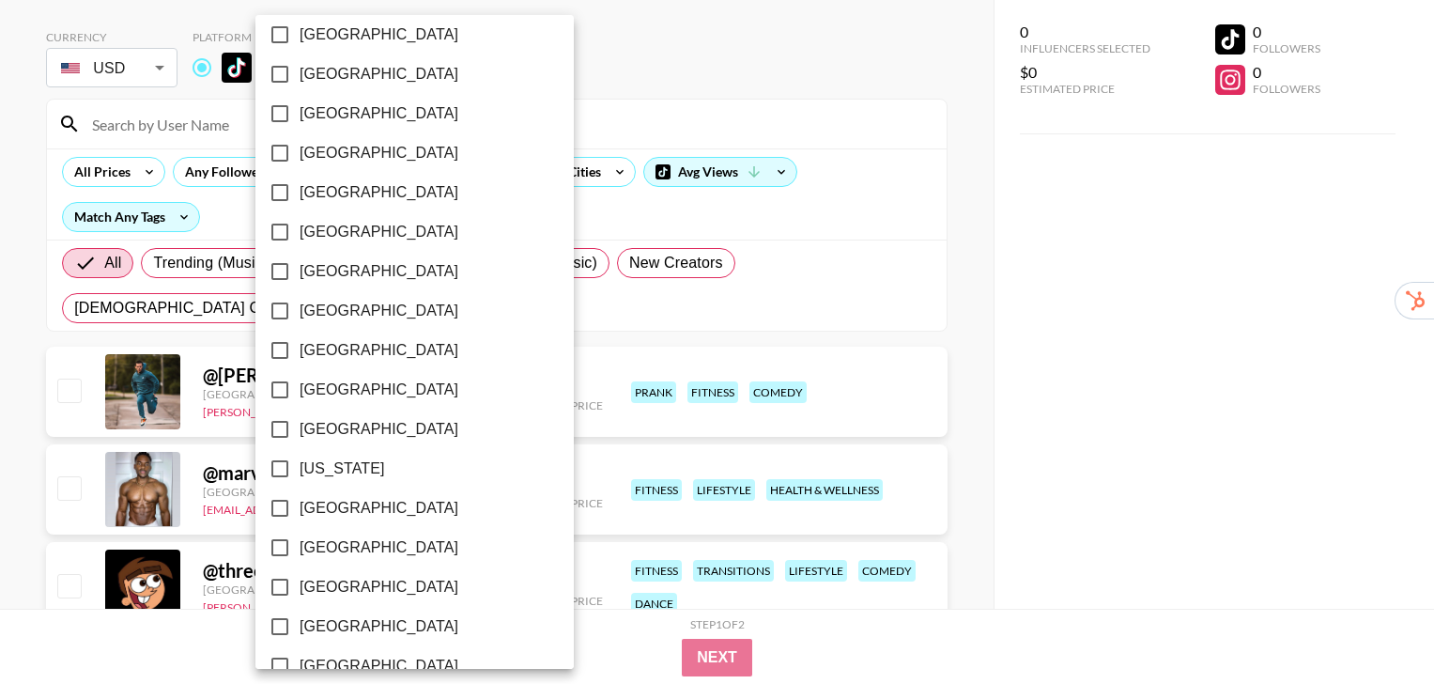
click at [347, 512] on span "[GEOGRAPHIC_DATA]" at bounding box center [379, 508] width 159 height 23
click at [300, 512] on input "[GEOGRAPHIC_DATA]" at bounding box center [279, 507] width 39 height 39
checkbox input "true"
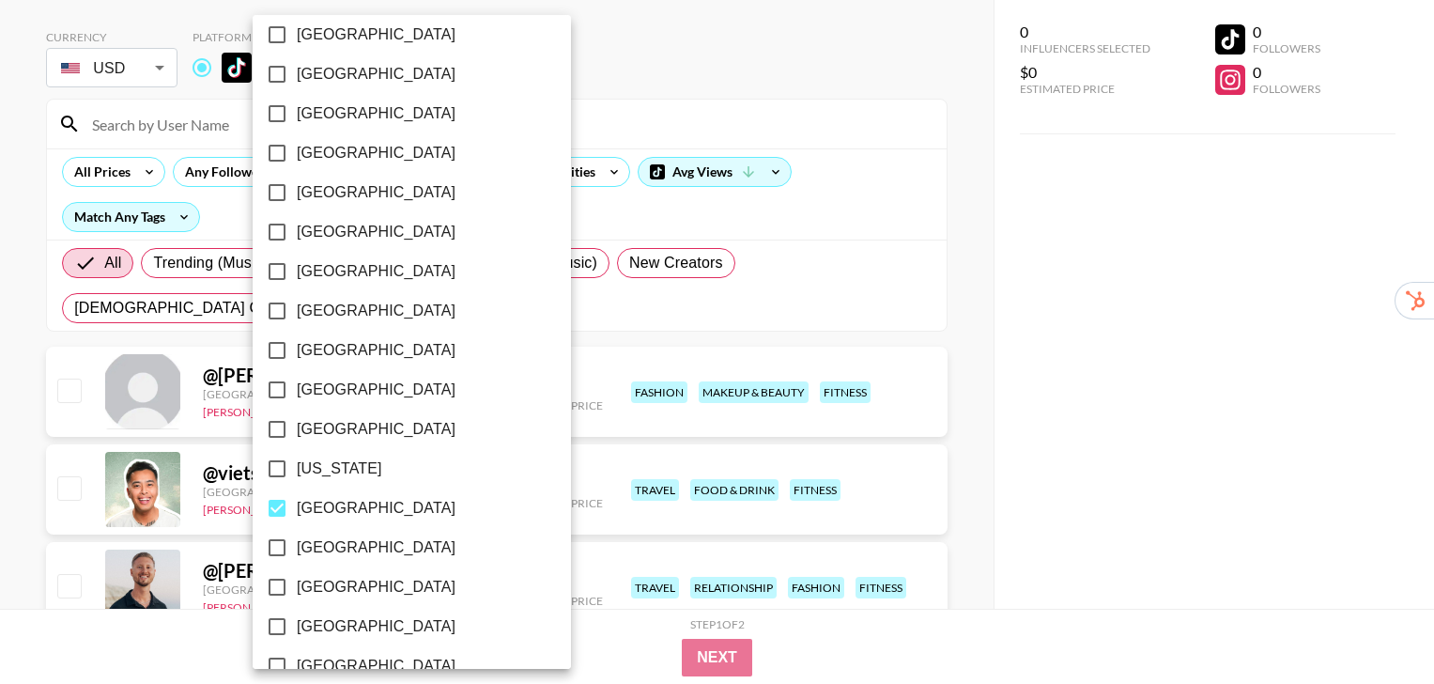
click at [962, 394] on div at bounding box center [717, 342] width 1434 height 684
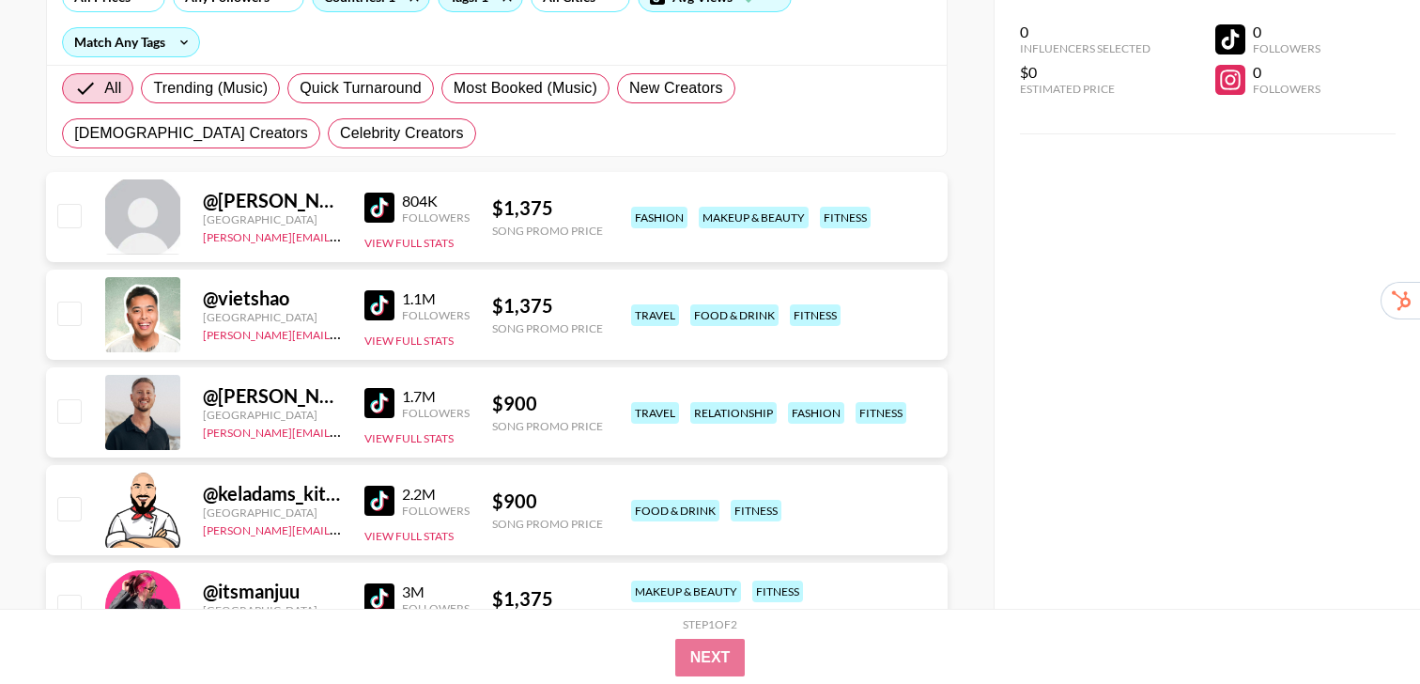
scroll to position [189, 0]
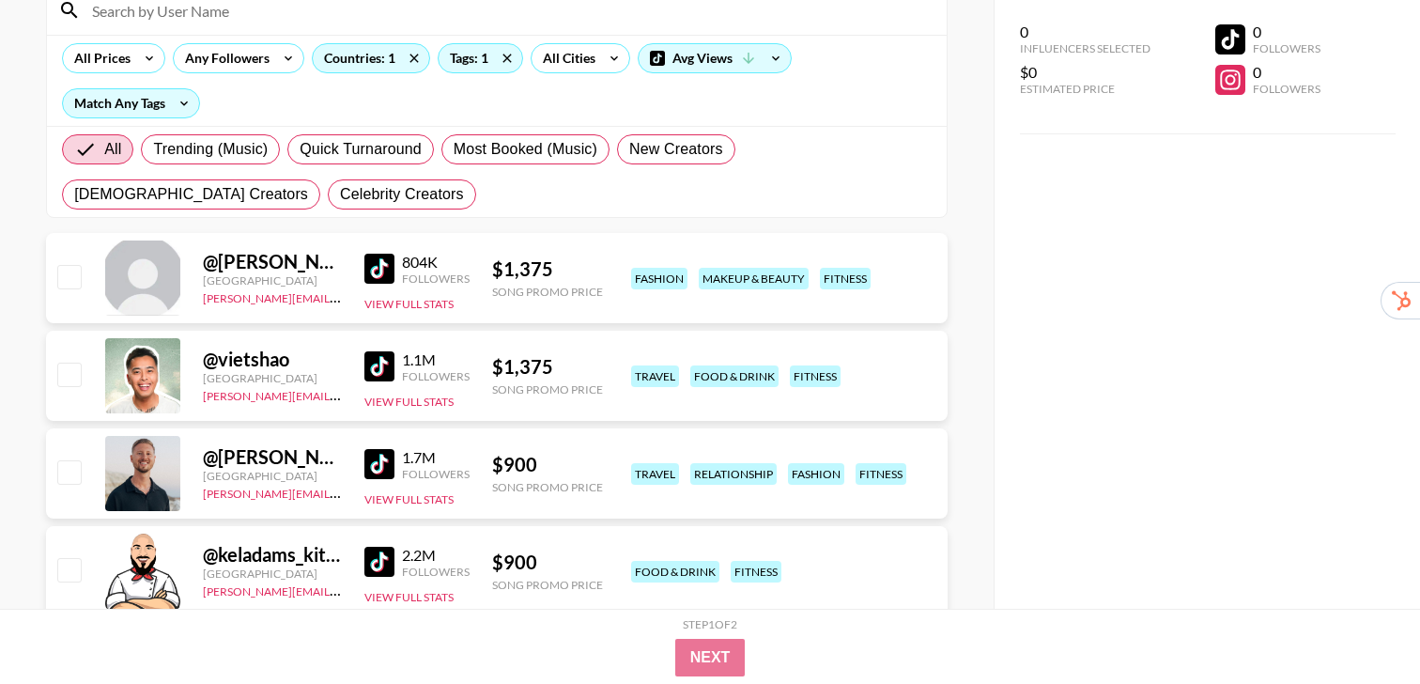
click at [386, 277] on img at bounding box center [379, 269] width 30 height 30
click at [364, 368] on img at bounding box center [379, 366] width 30 height 30
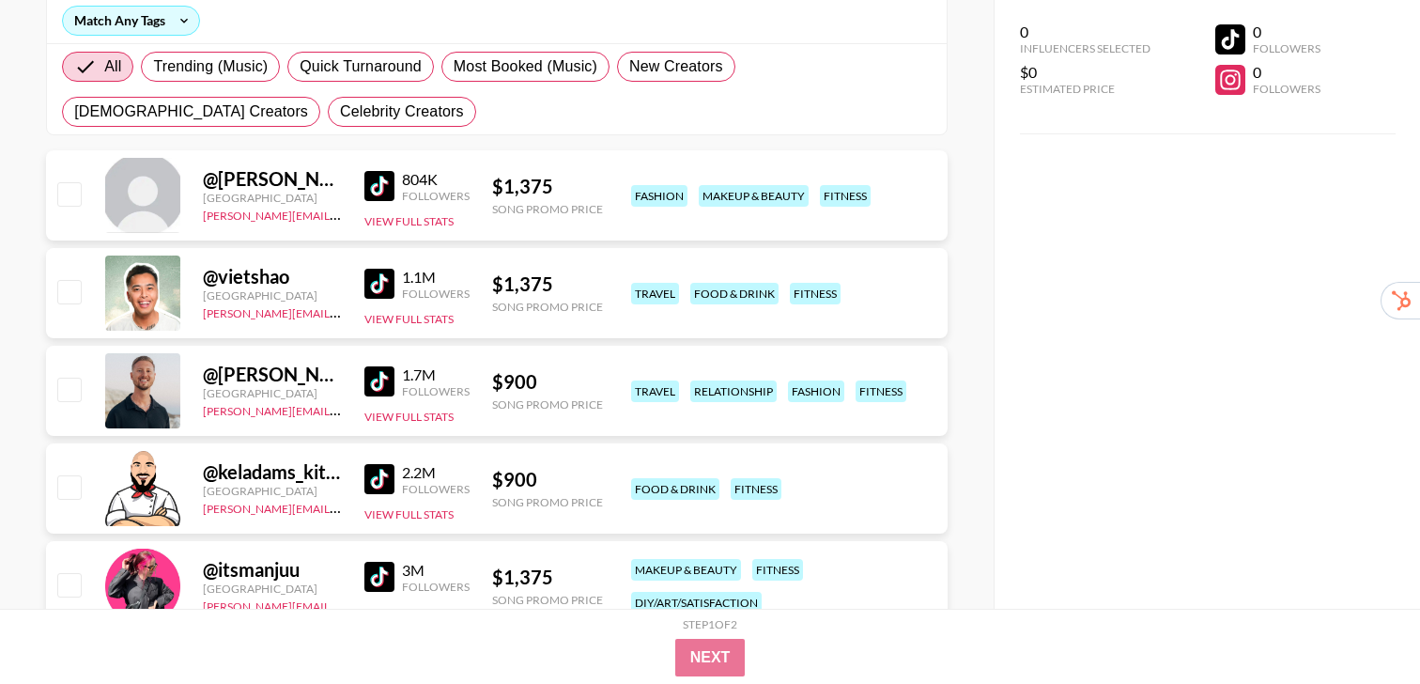
scroll to position [332, 0]
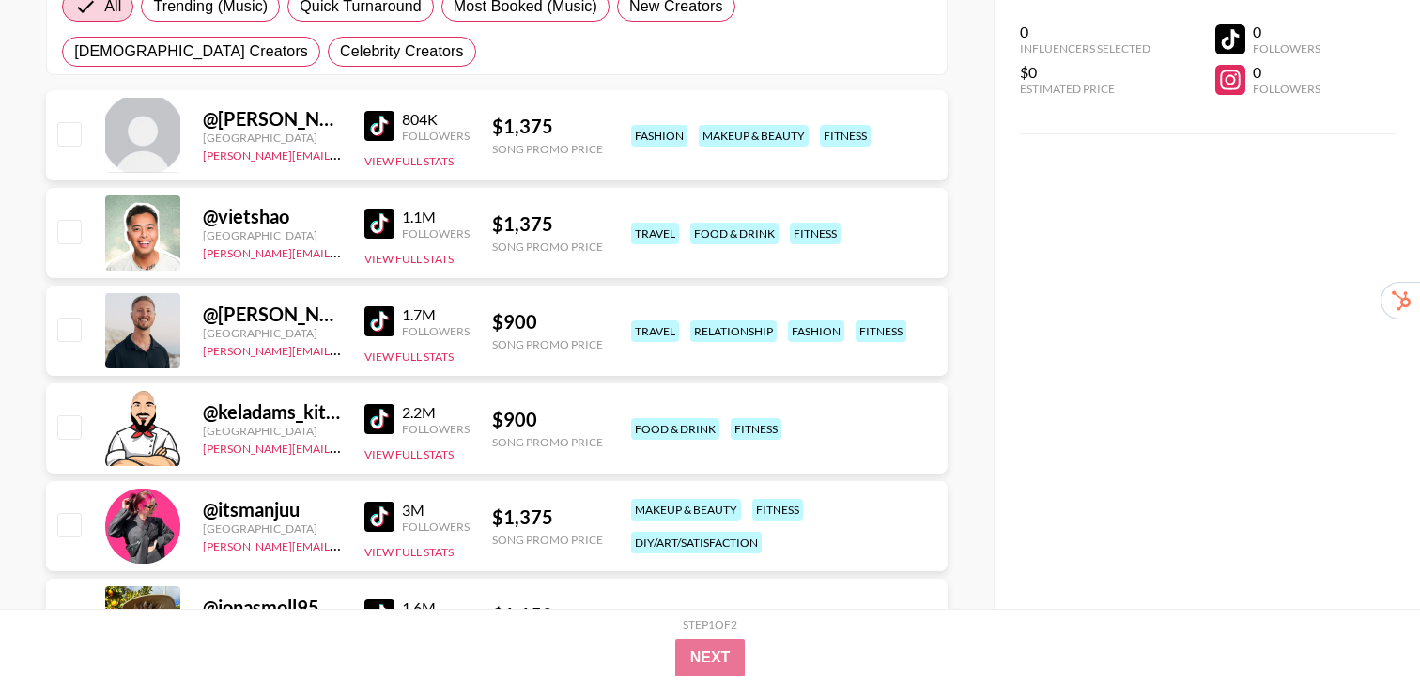
click at [370, 323] on img at bounding box center [379, 321] width 30 height 30
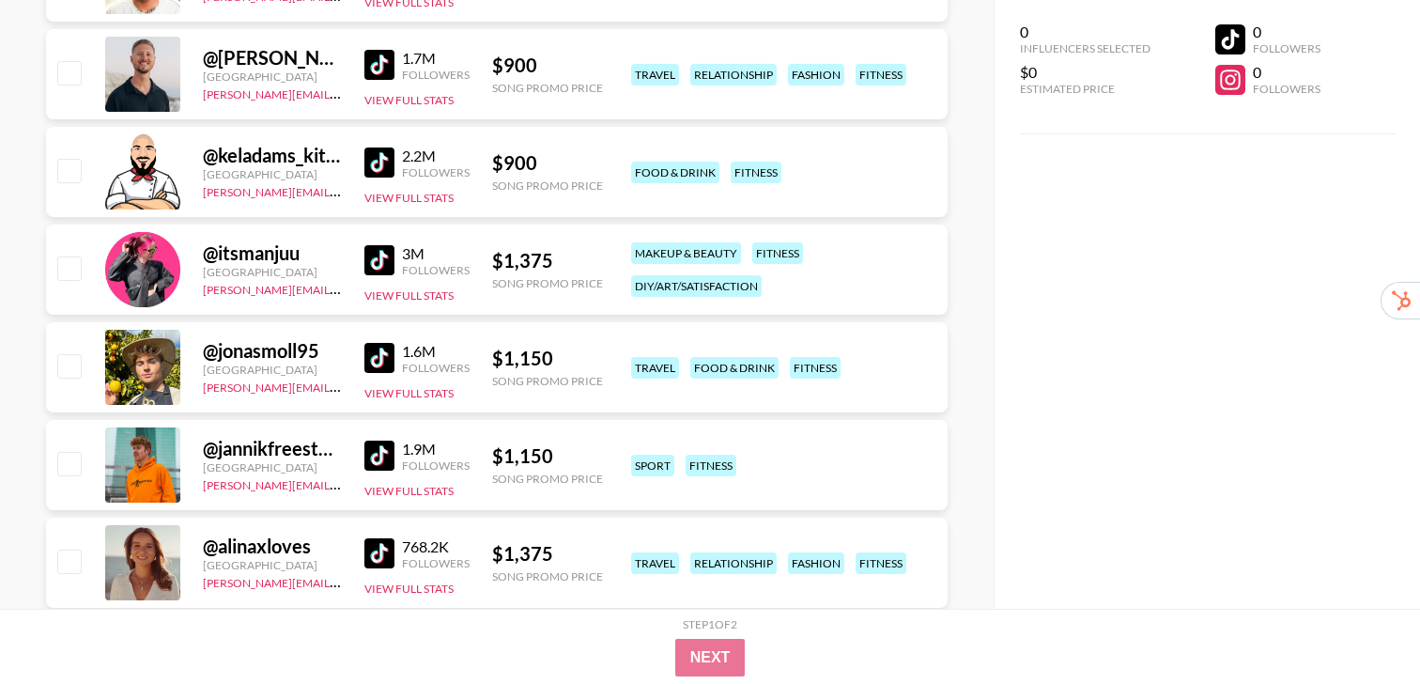
scroll to position [618, 0]
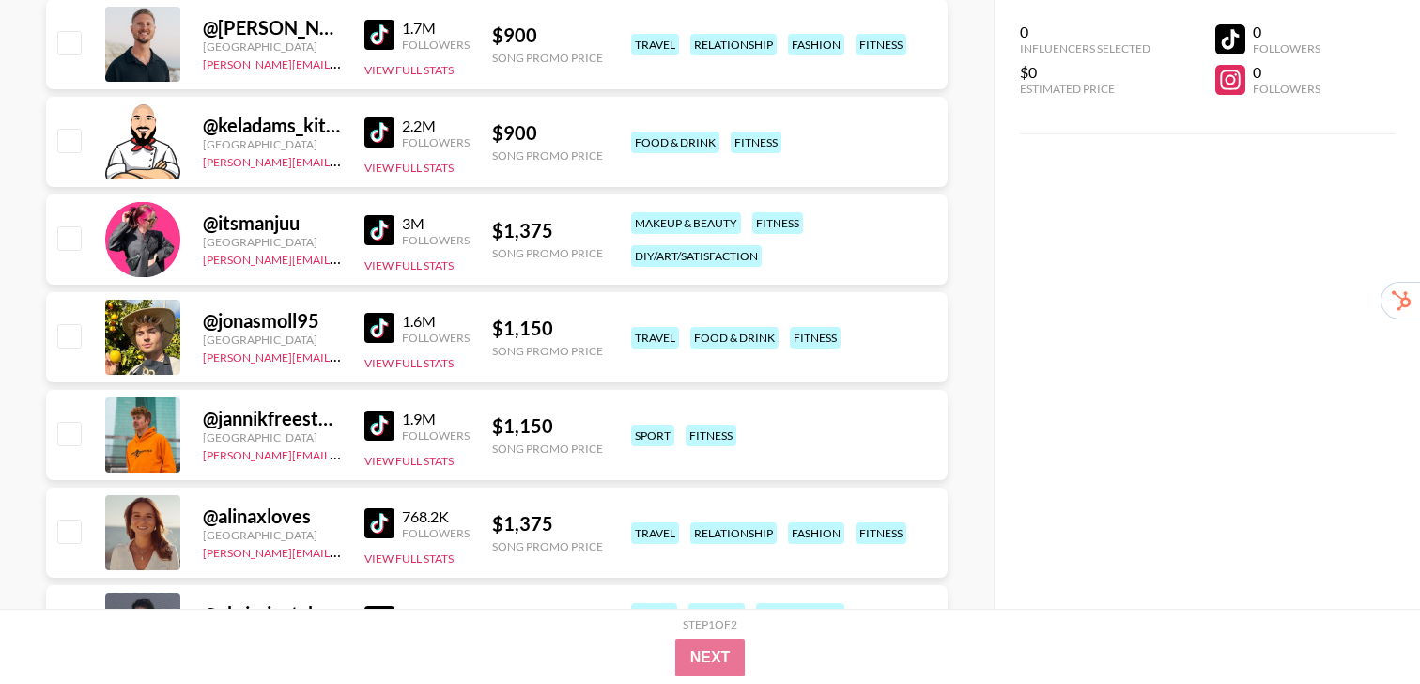
click at [376, 421] on img at bounding box center [379, 425] width 30 height 30
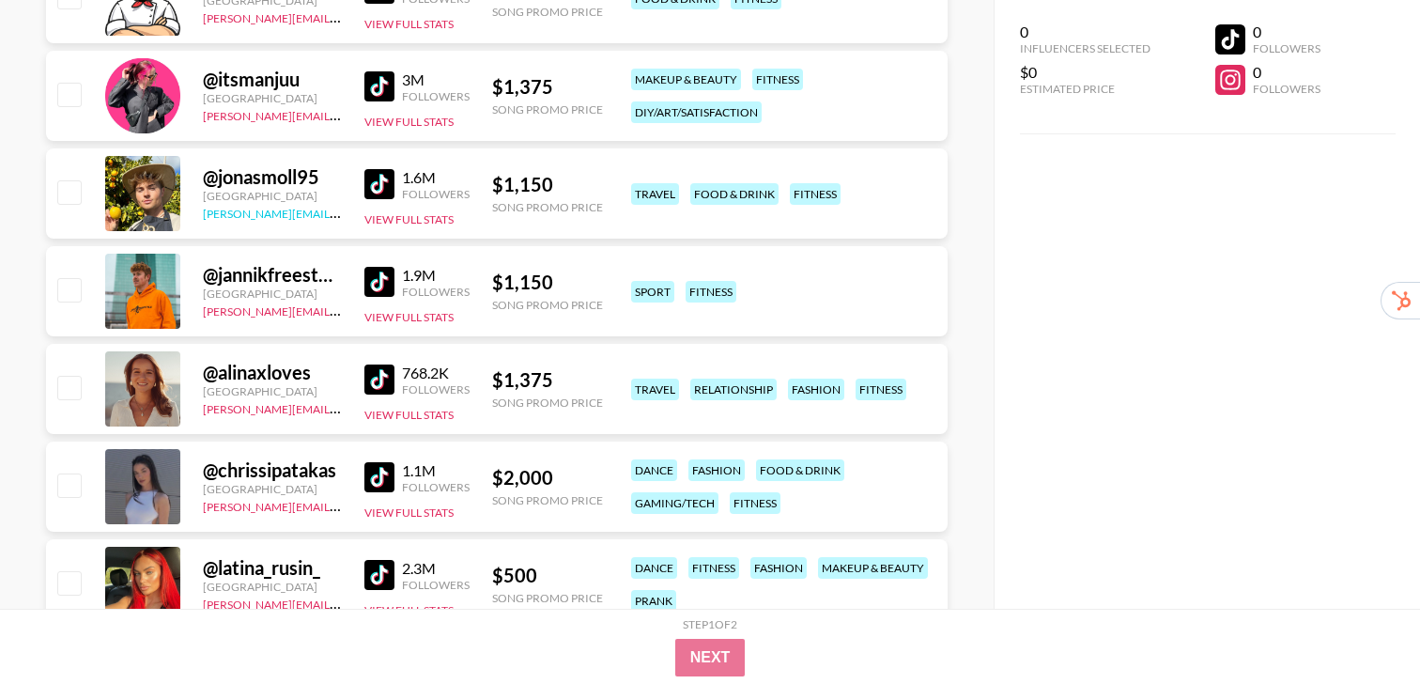
scroll to position [781, 0]
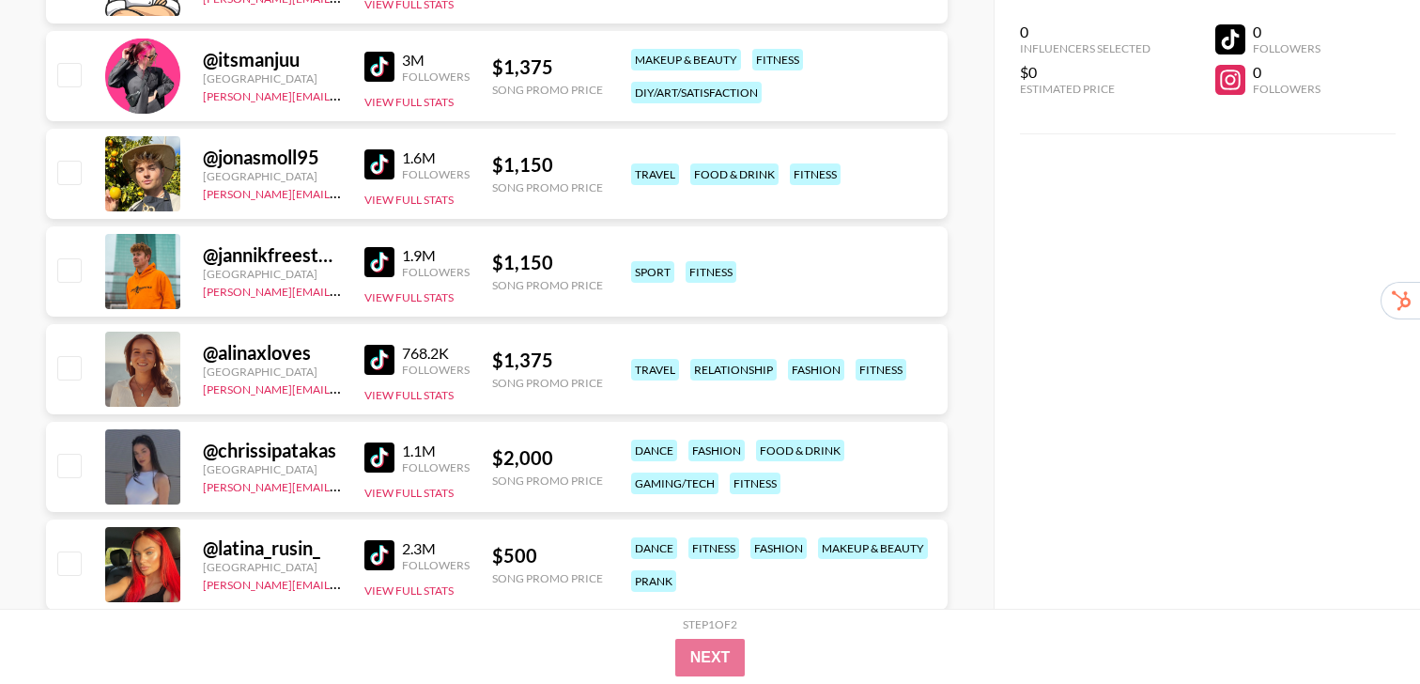
click at [370, 360] on img at bounding box center [379, 360] width 30 height 30
click at [376, 450] on img at bounding box center [379, 457] width 30 height 30
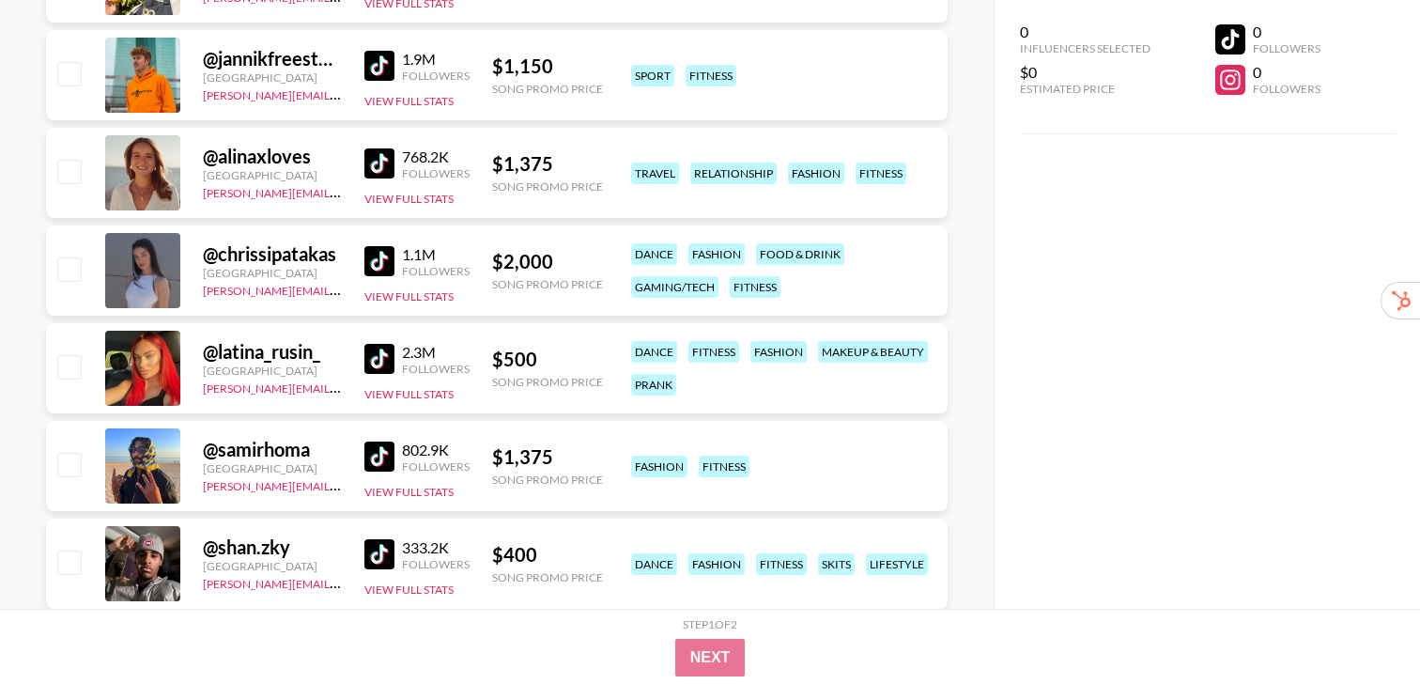
scroll to position [981, 0]
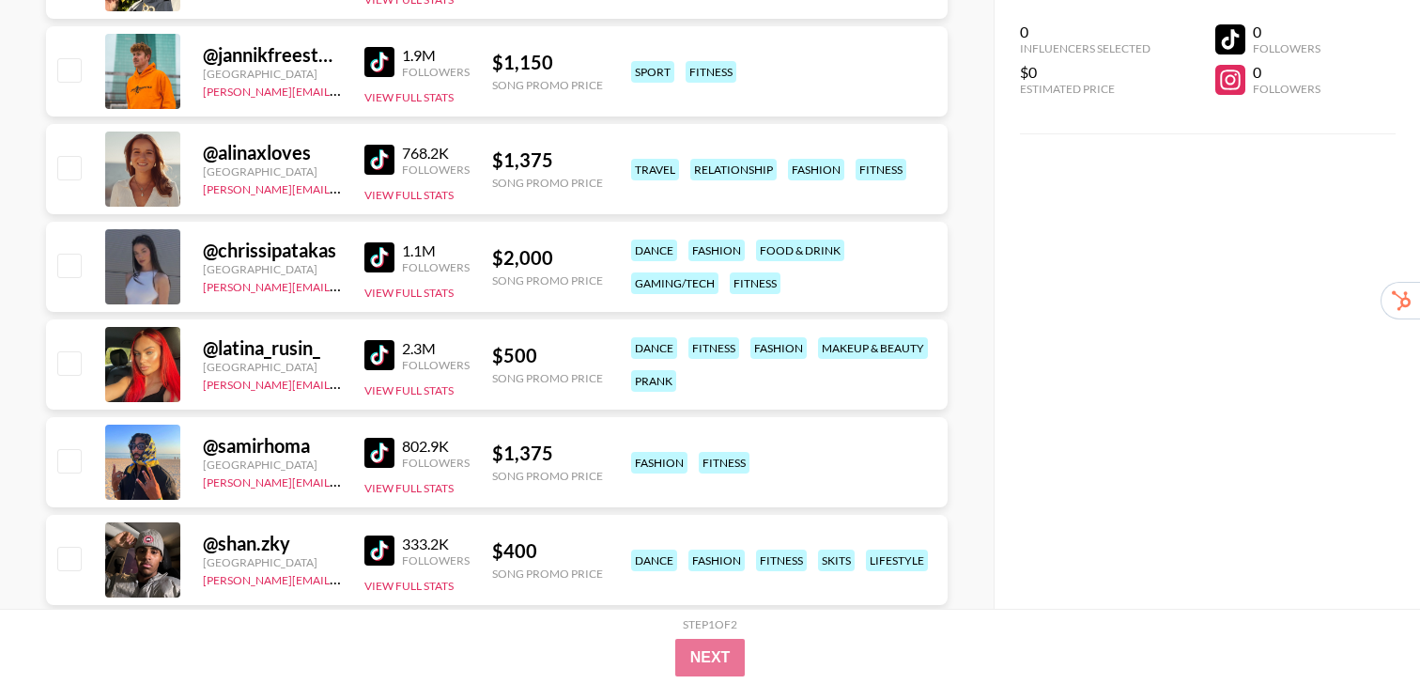
click at [372, 358] on img at bounding box center [379, 355] width 30 height 30
click at [385, 449] on img at bounding box center [379, 453] width 30 height 30
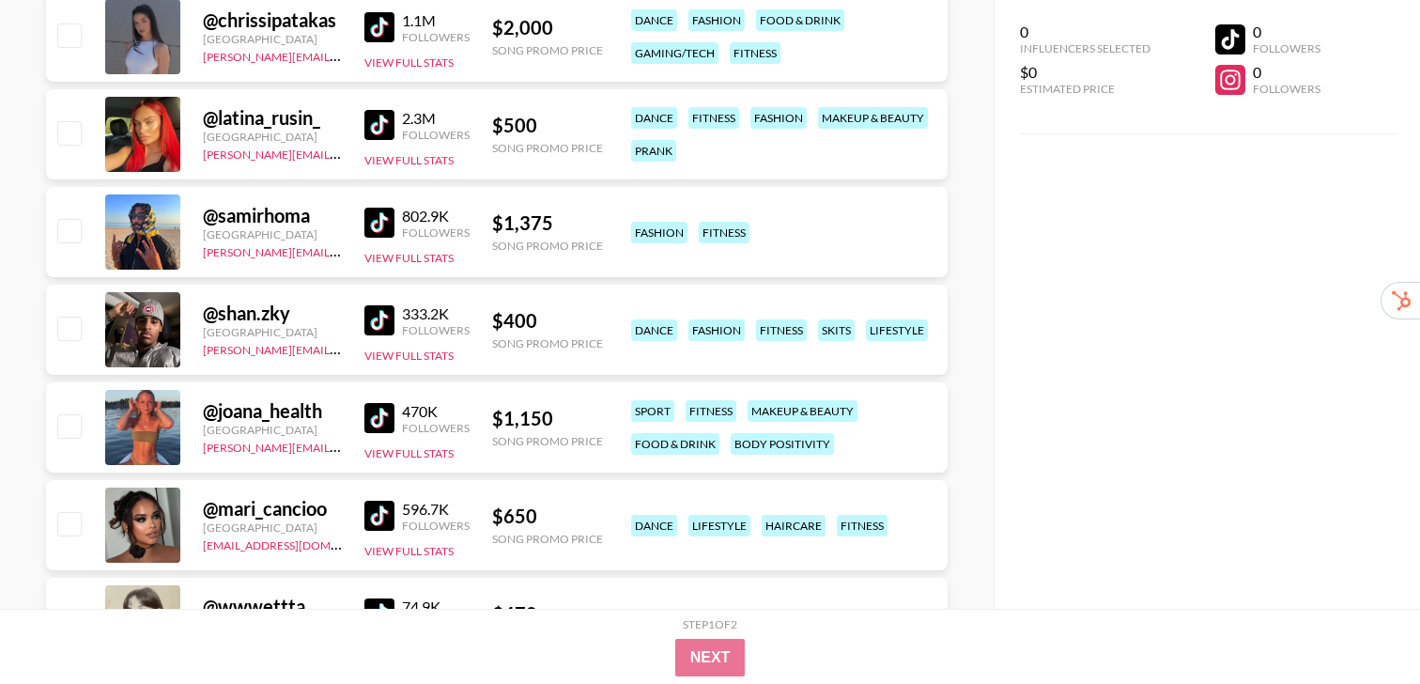
scroll to position [1217, 0]
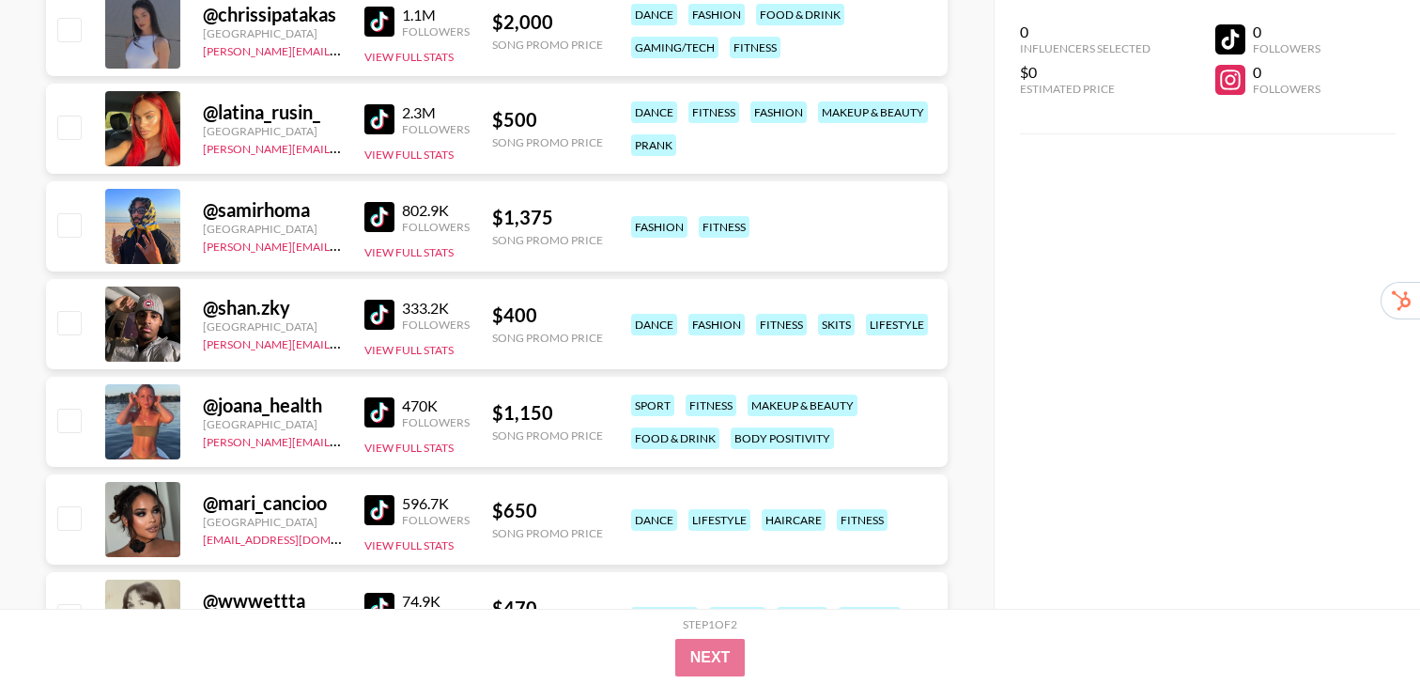
click at [361, 413] on div "@ joana_health Germany ollie@grail-talent.com 470K Followers View Full Stats $ …" at bounding box center [497, 422] width 902 height 90
click at [368, 408] on img at bounding box center [379, 412] width 30 height 30
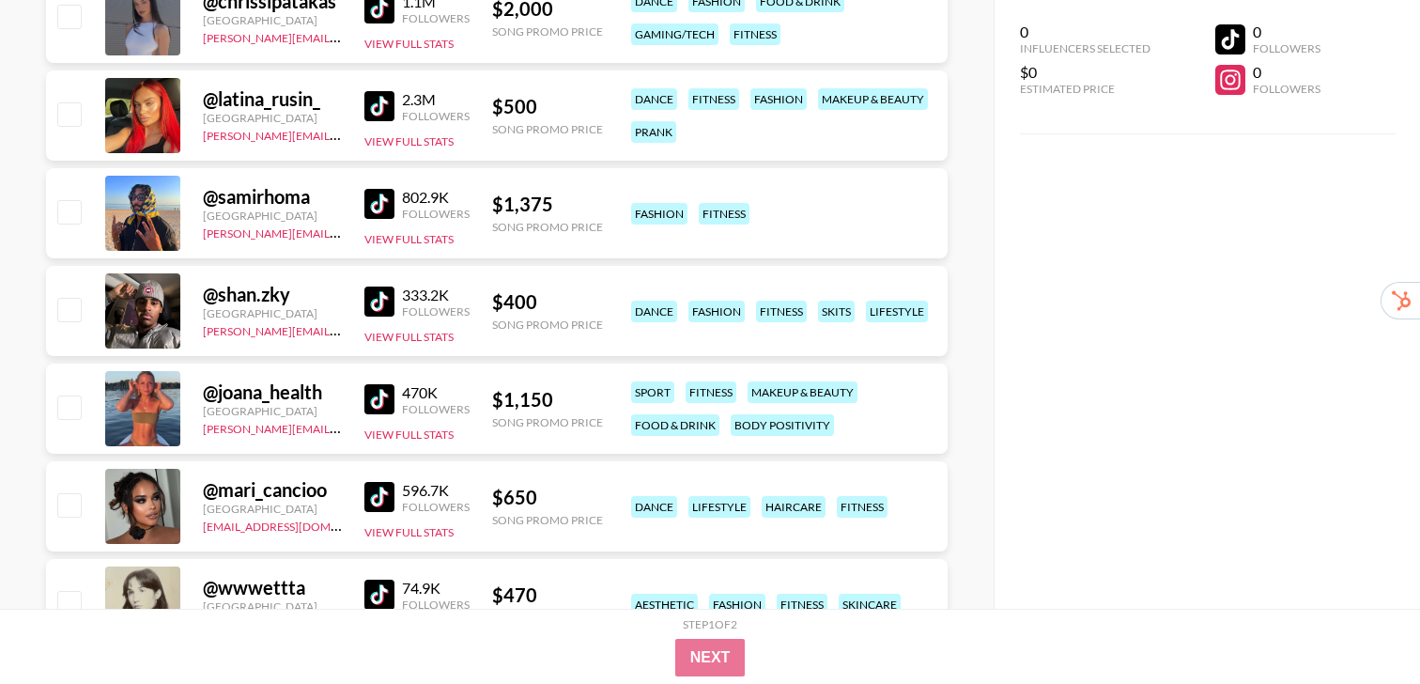
scroll to position [1253, 0]
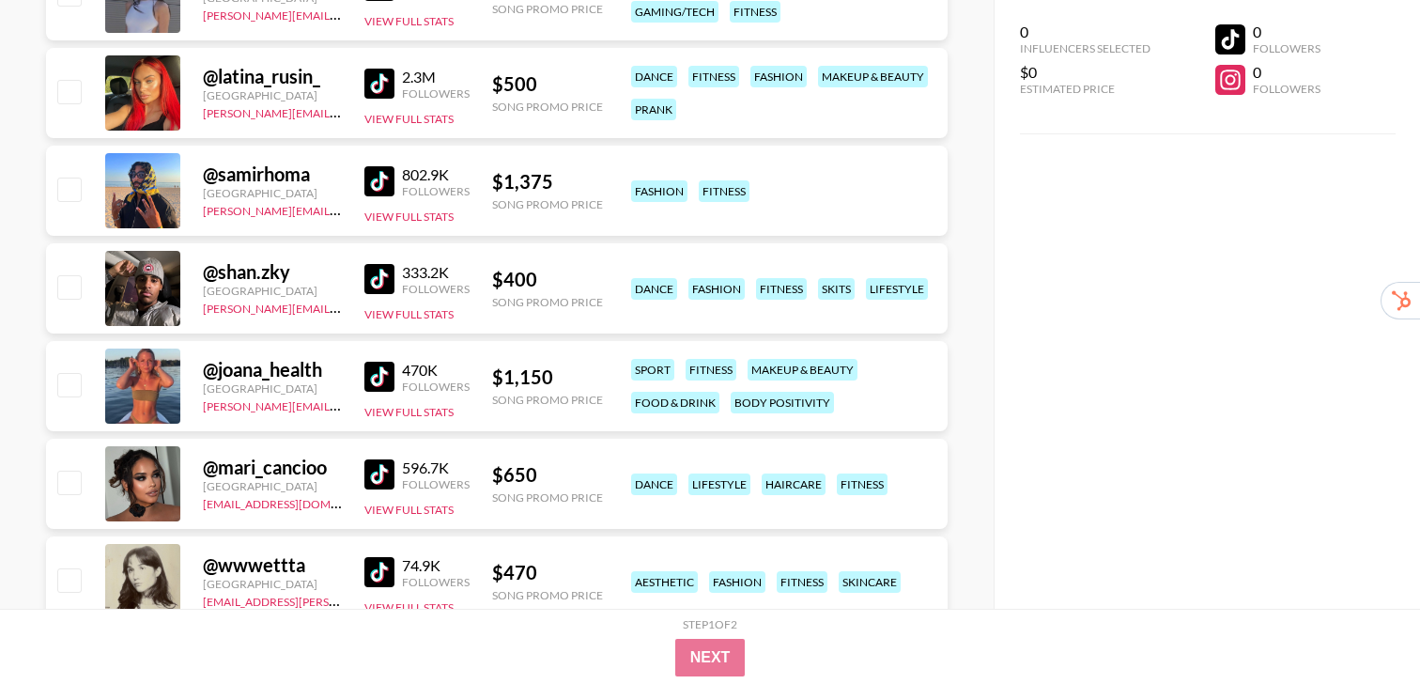
click at [369, 469] on img at bounding box center [379, 474] width 30 height 30
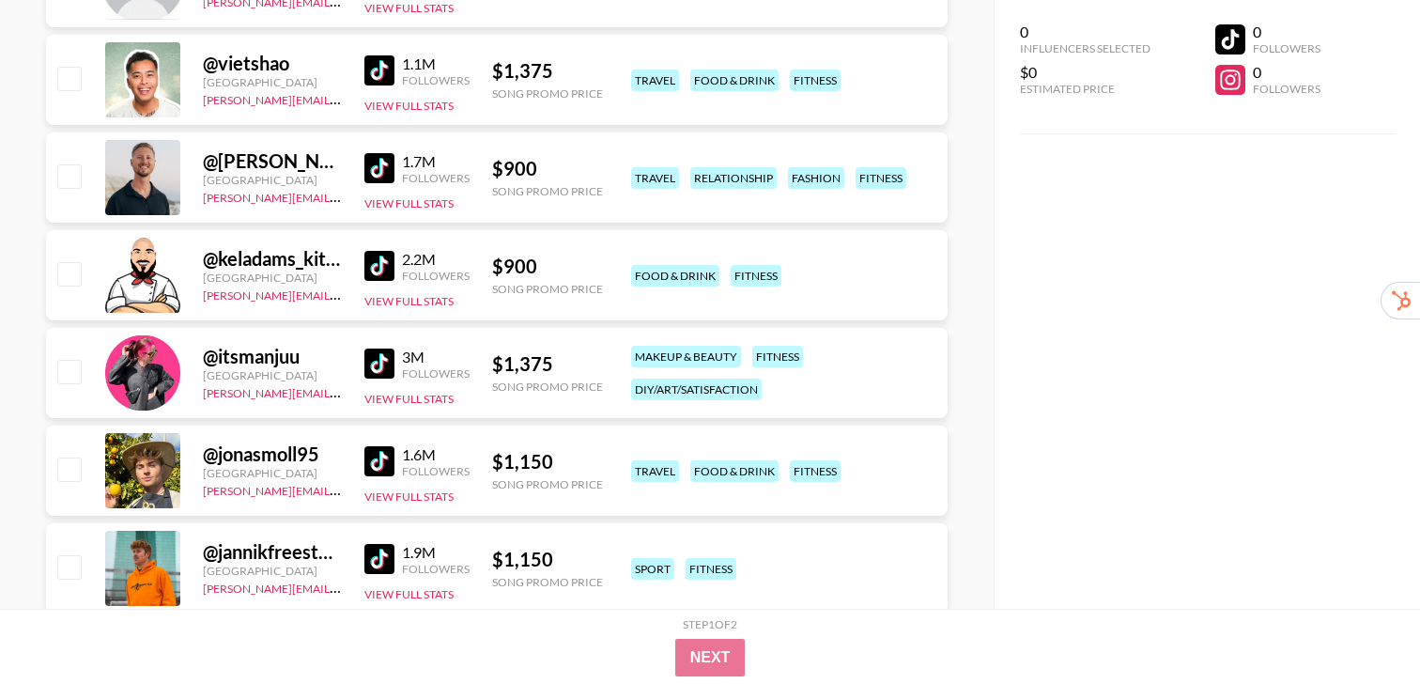
scroll to position [431, 0]
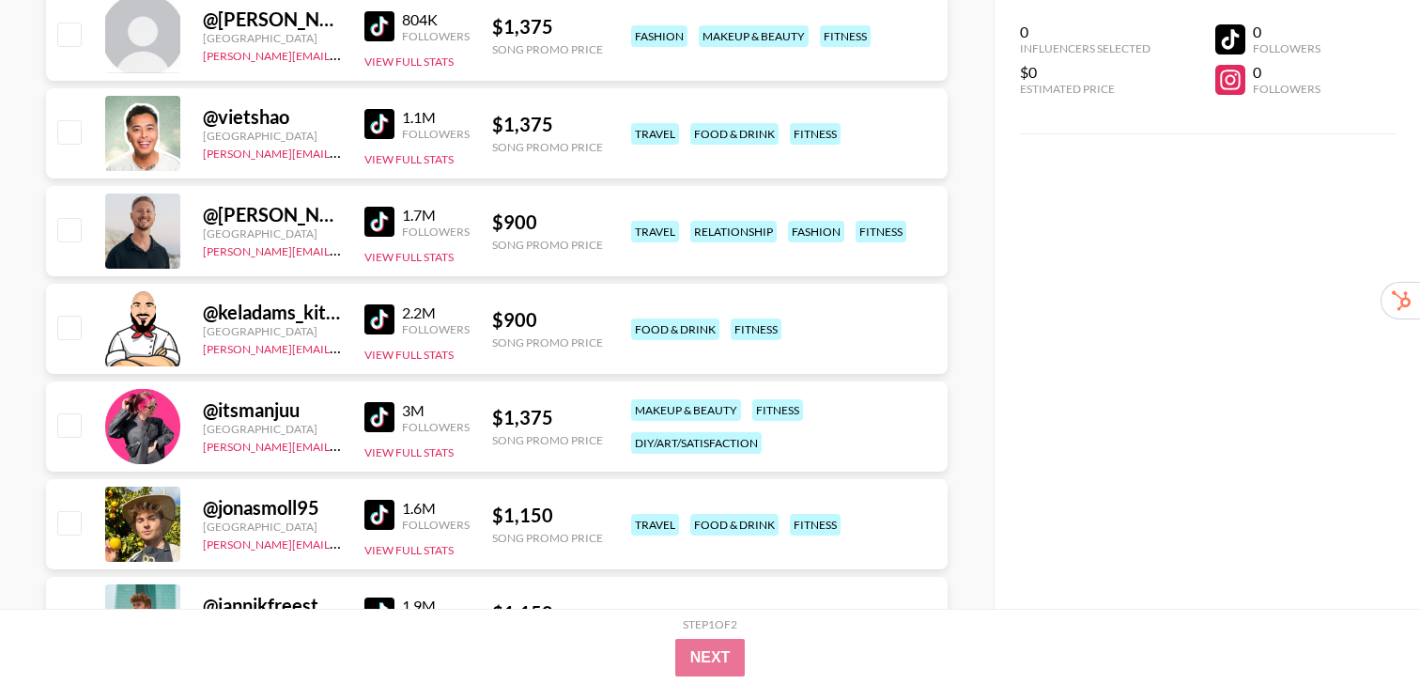
click at [386, 413] on img at bounding box center [379, 417] width 30 height 30
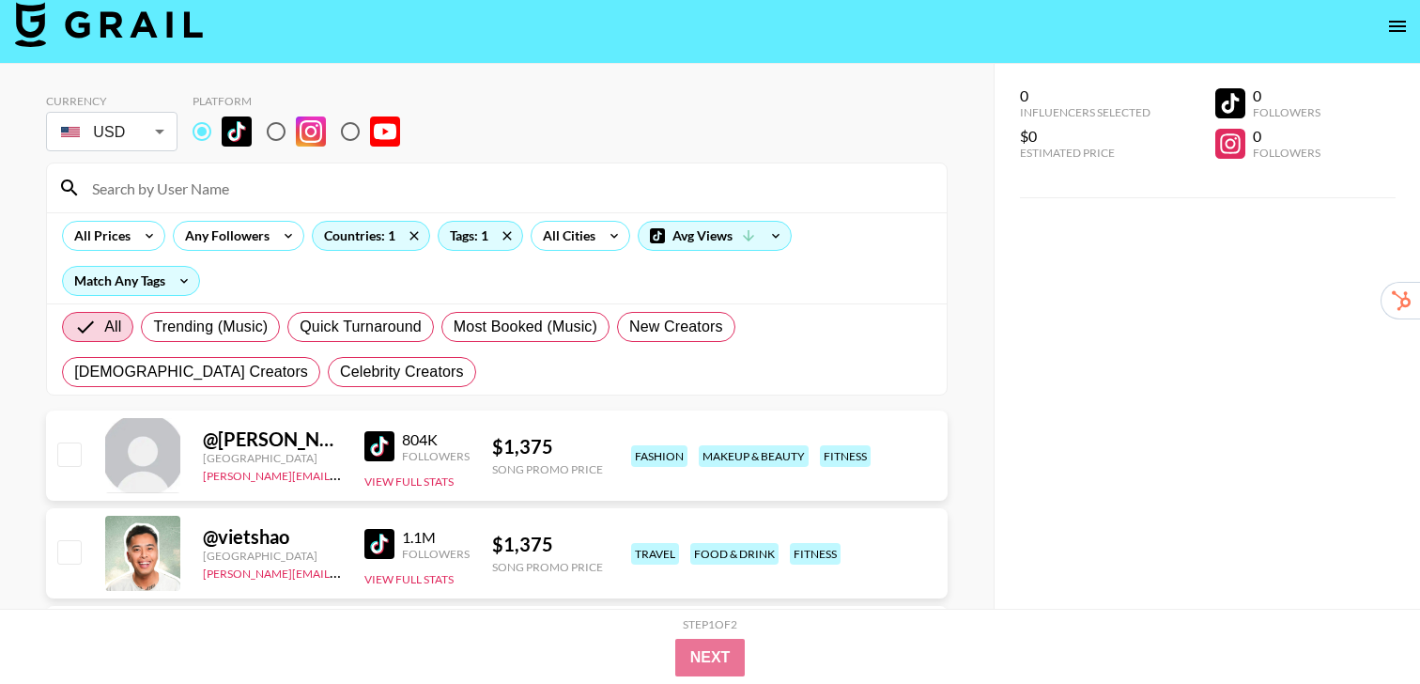
scroll to position [0, 0]
